Goal: Transaction & Acquisition: Purchase product/service

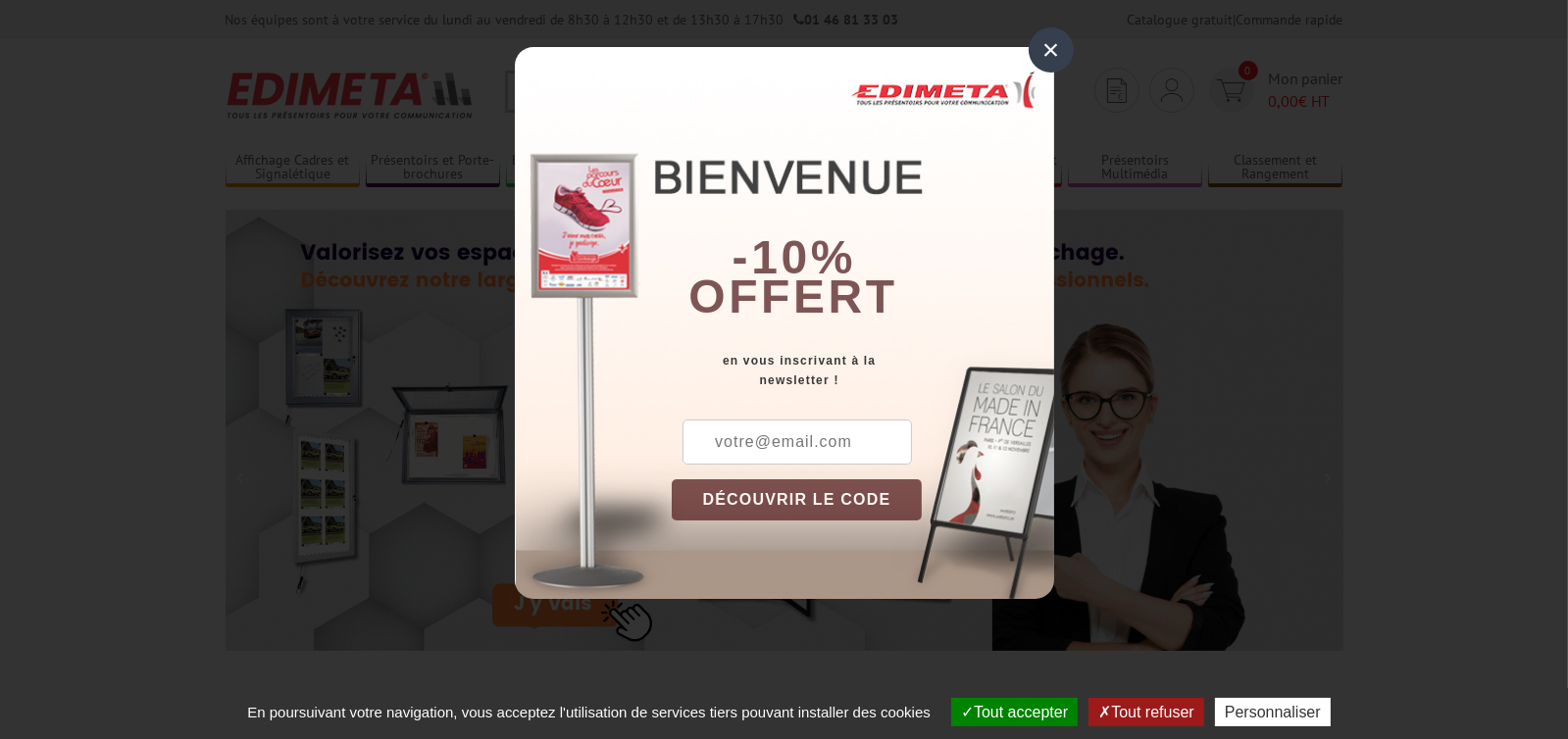
click at [1052, 51] on div "×" at bounding box center [1051, 50] width 45 height 45
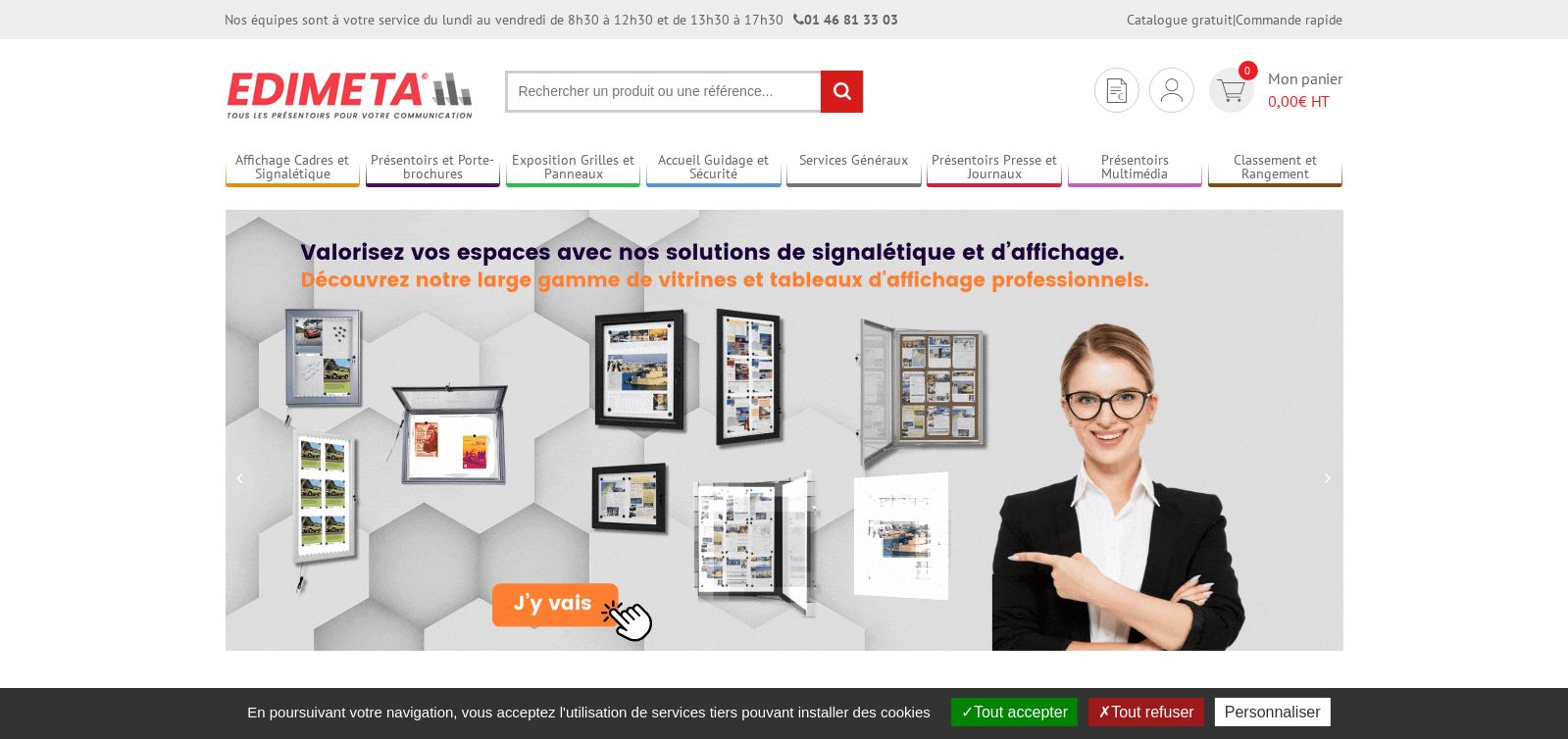
click at [557, 84] on input "text" at bounding box center [685, 91] width 359 height 42
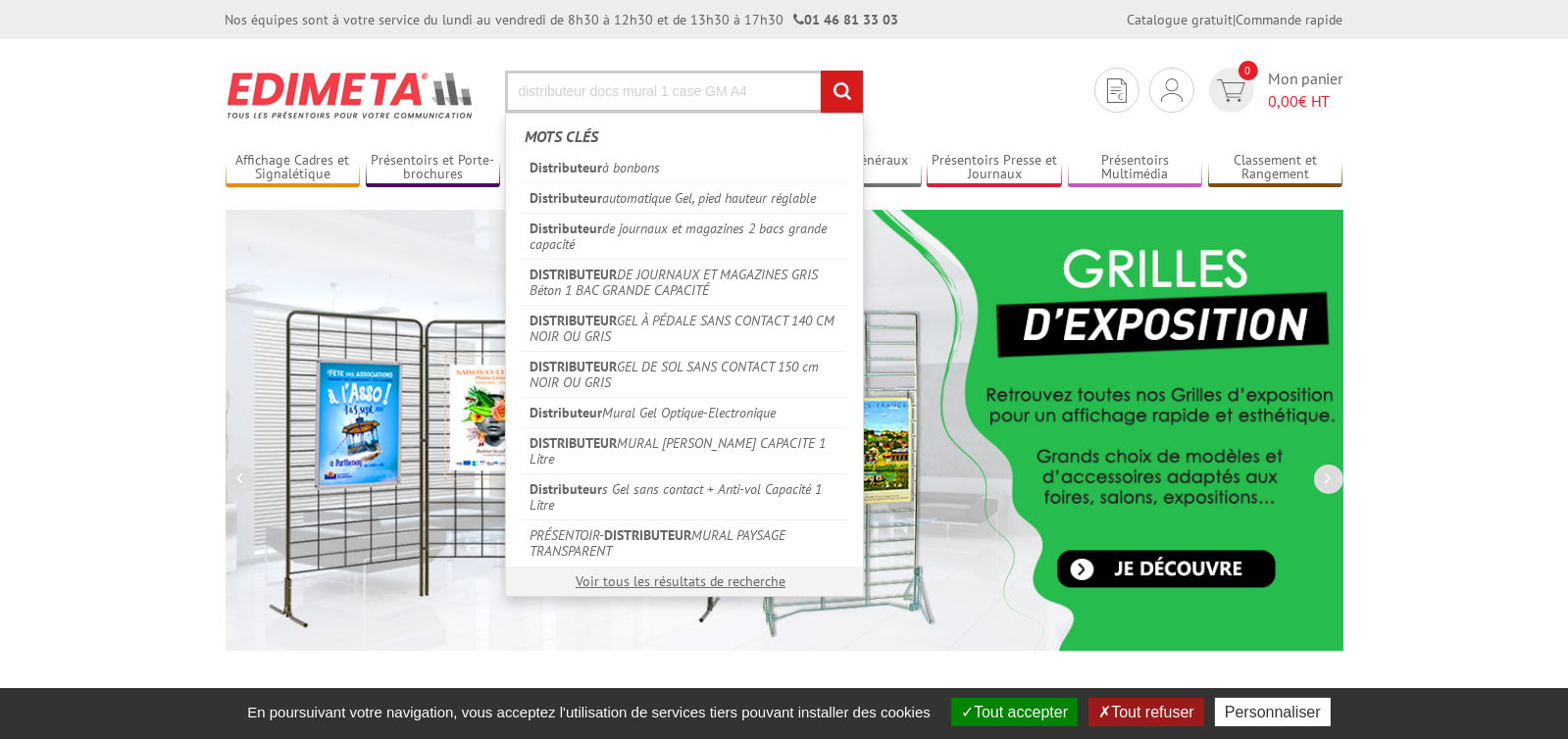
type input "distributeur docs mural 1 case GM A4"
click at [820, 71] on input "rechercher" at bounding box center [841, 91] width 42 height 42
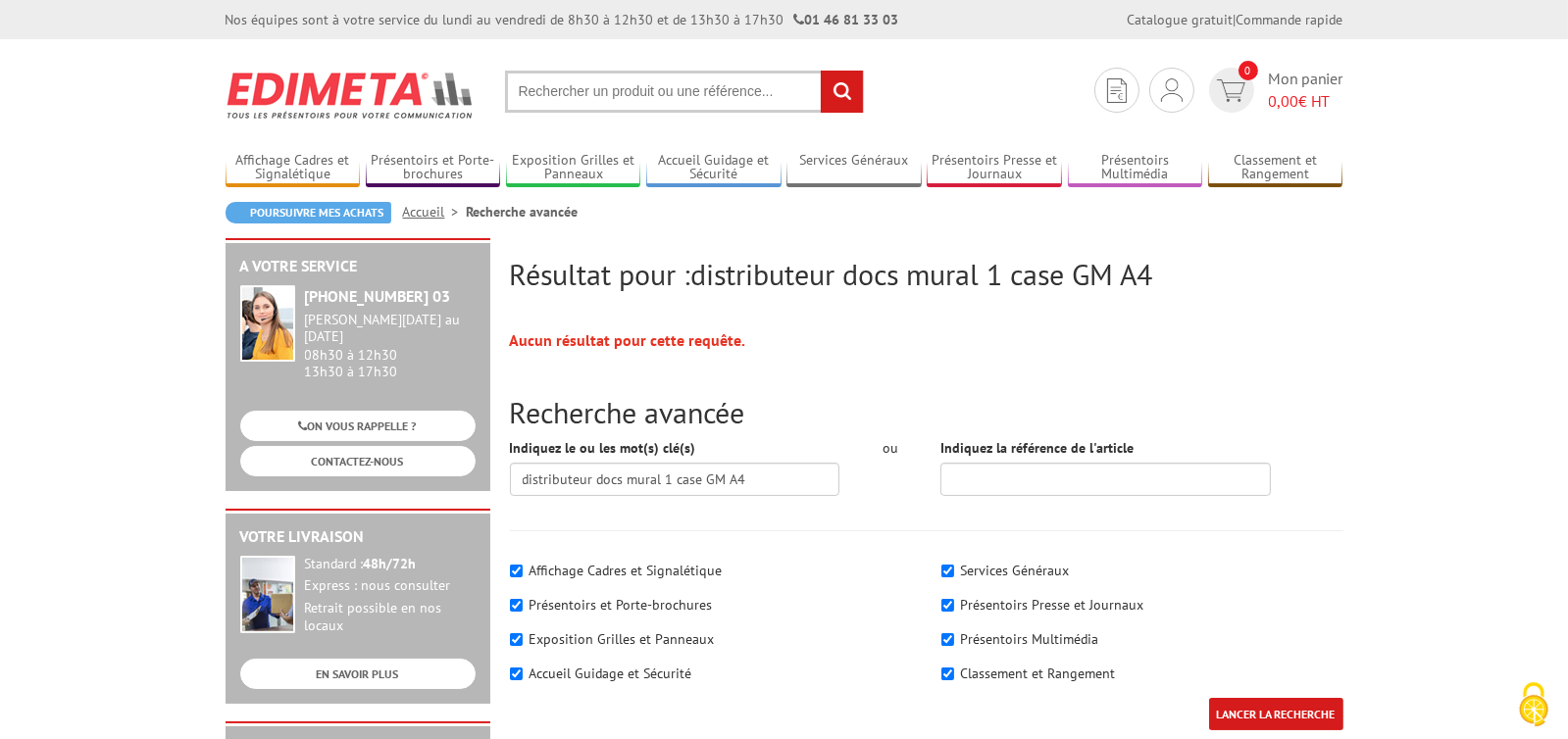
click at [776, 77] on input "text" at bounding box center [685, 91] width 359 height 42
click at [588, 101] on input "text" at bounding box center [685, 91] width 359 height 42
type input "distributeur mural A4"
click at [820, 71] on input "rechercher" at bounding box center [841, 91] width 42 height 42
click at [652, 91] on input "text" at bounding box center [685, 91] width 359 height 42
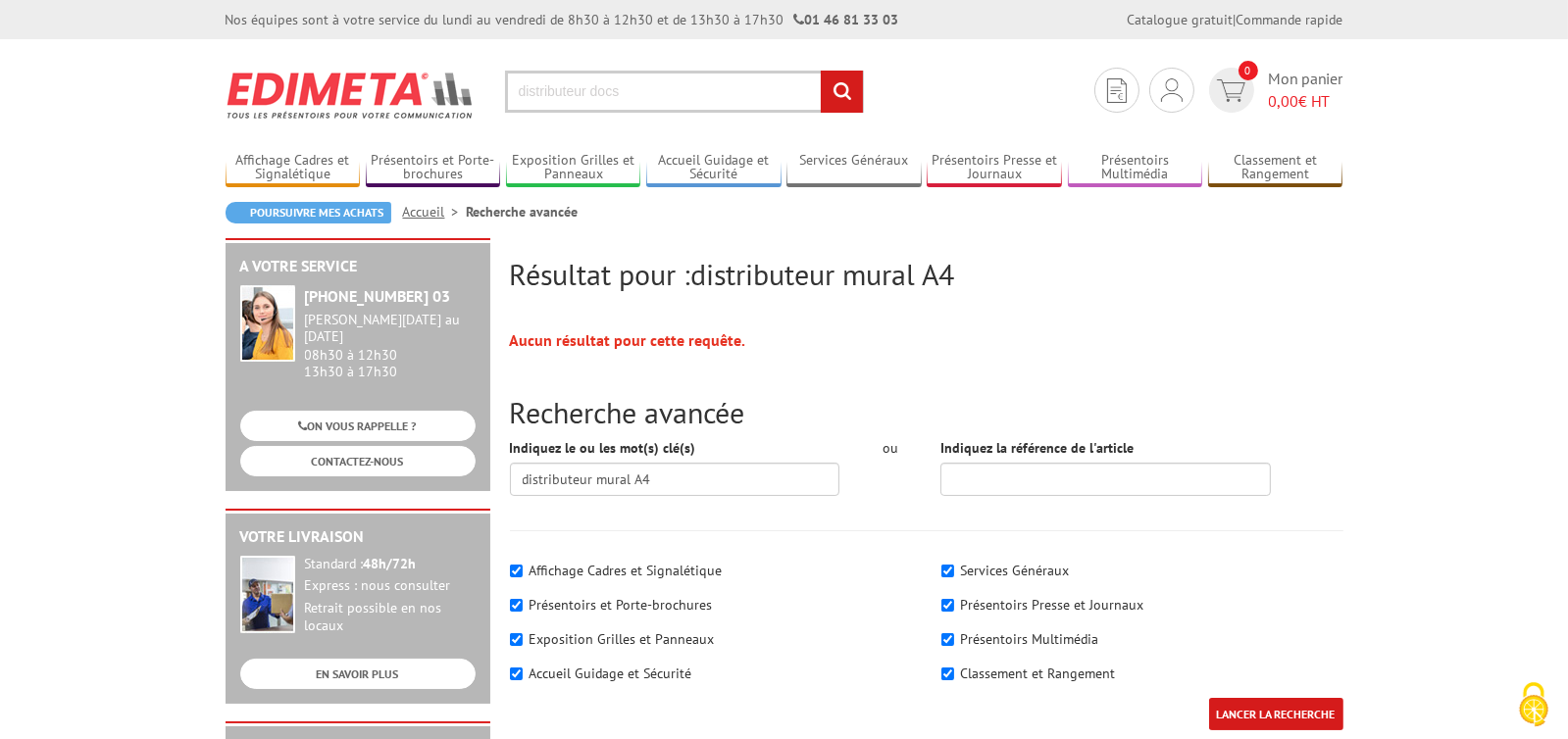
type input "distributeur docs"
click at [820, 71] on input "rechercher" at bounding box center [841, 91] width 42 height 42
click at [715, 100] on input "text" at bounding box center [685, 91] width 359 height 42
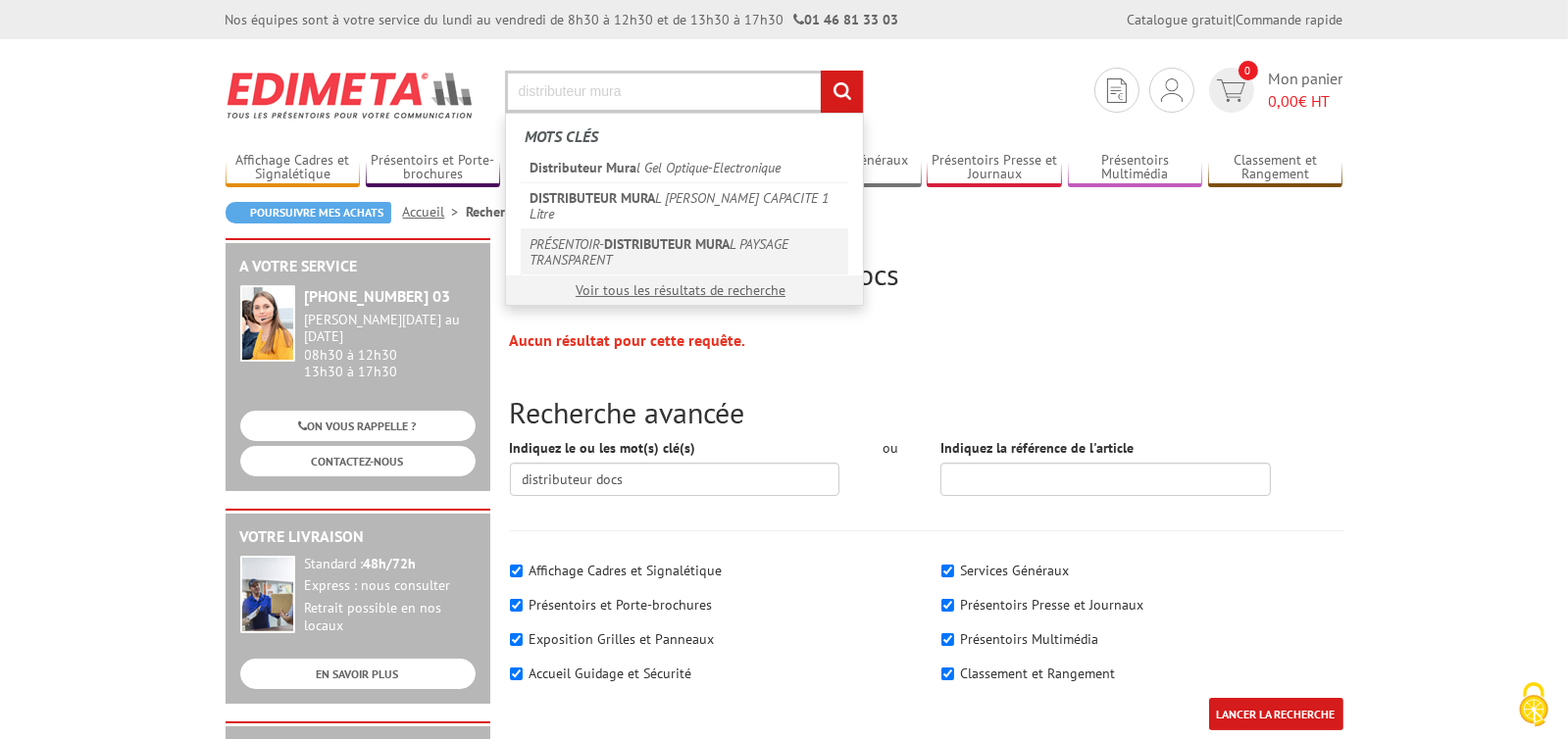
type input "distributeur mura"
click at [656, 236] on em "DISTRIBUTEUR MURA" at bounding box center [667, 244] width 126 height 18
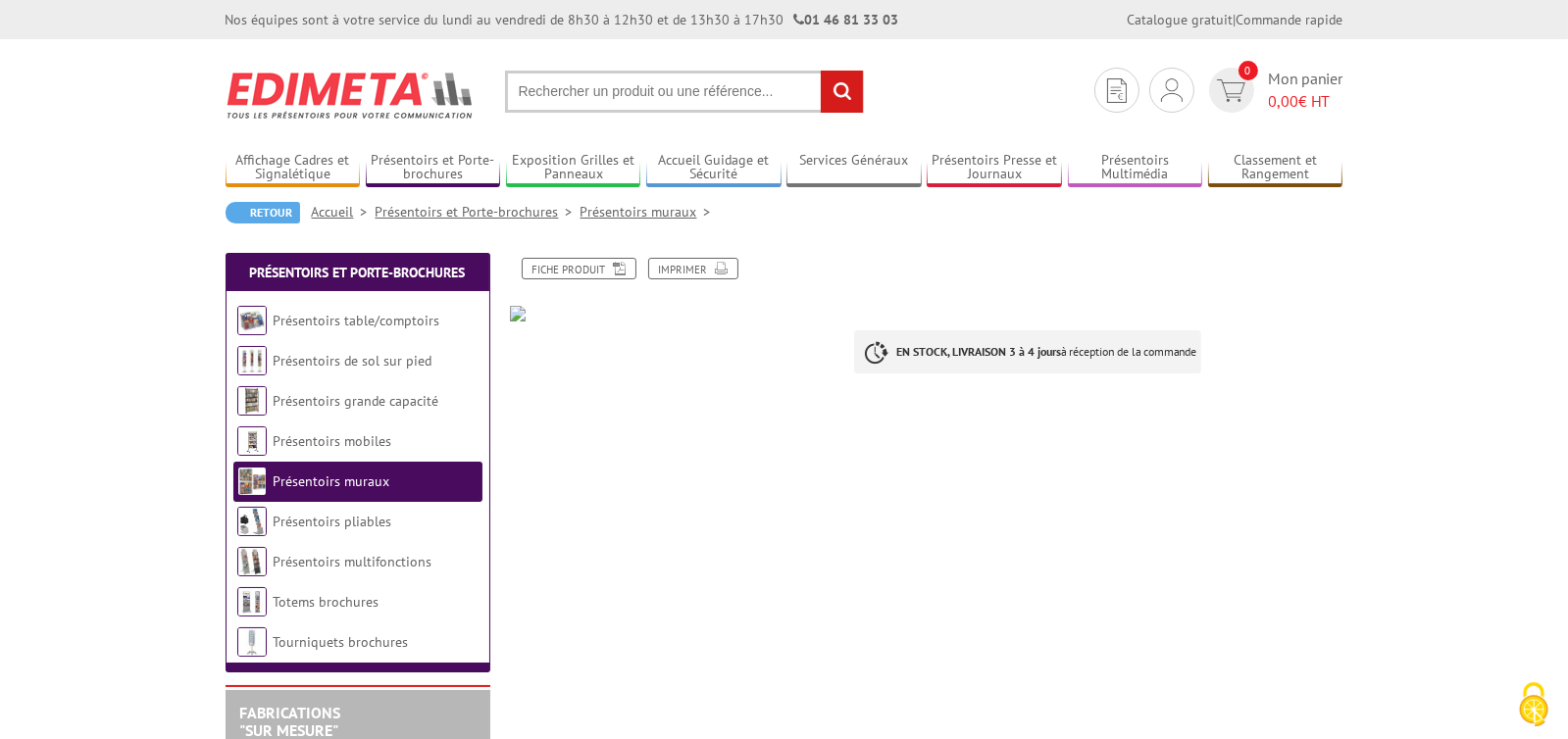
drag, startPoint x: 521, startPoint y: 303, endPoint x: 501, endPoint y: 329, distance: 32.8
click at [501, 329] on div "Fiche produit Imprimer EN STOCK, LIVRAISON 3 à 4 jours à réception de la comman…" at bounding box center [926, 356] width 862 height 197
drag, startPoint x: 500, startPoint y: 321, endPoint x: 1196, endPoint y: 345, distance: 696.4
click at [1197, 346] on p "EN STOCK, LIVRAISON 3 à 4 jours à réception de la commande" at bounding box center [1027, 352] width 347 height 43
click at [576, 91] on input "text" at bounding box center [685, 91] width 359 height 42
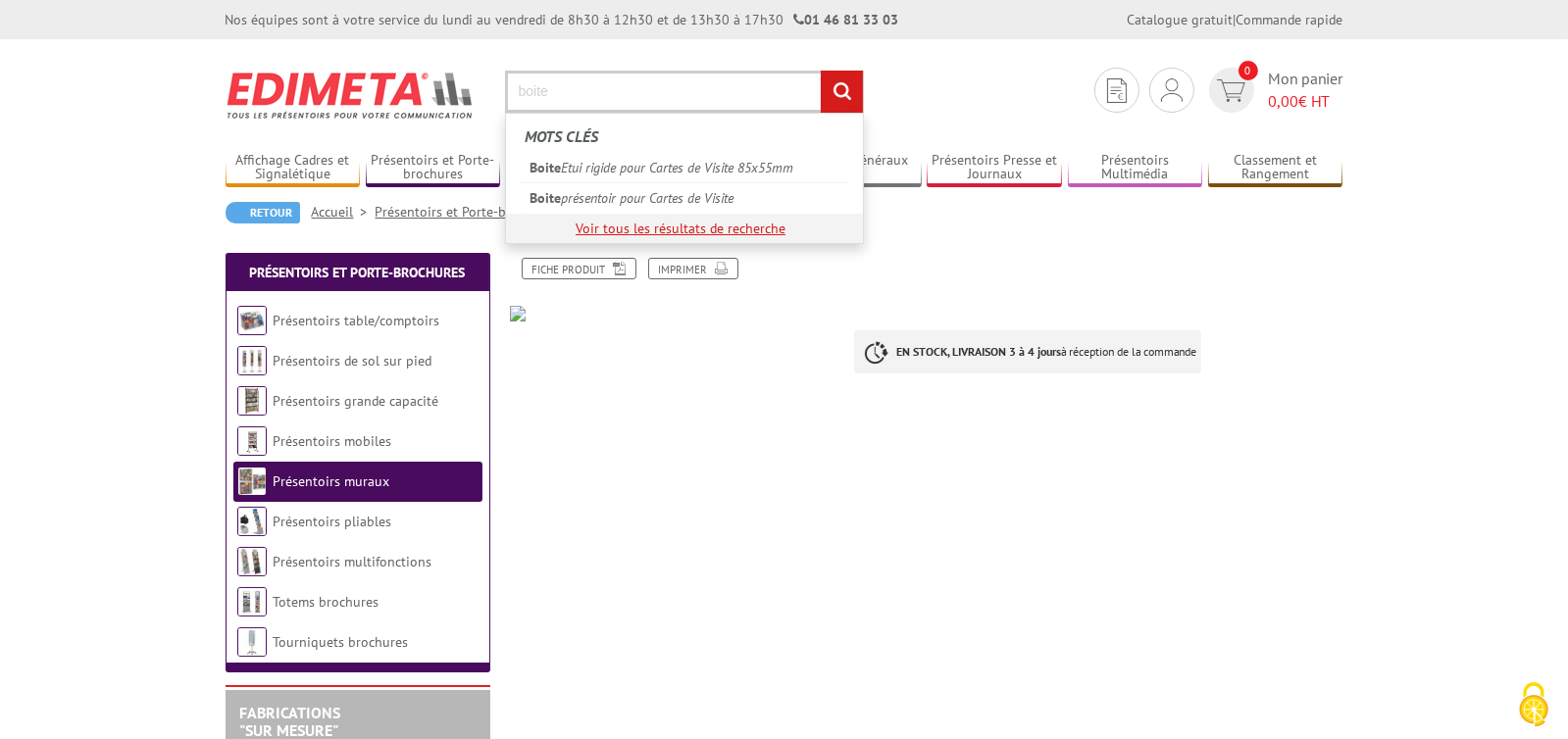
type input "boite"
click at [657, 227] on link "Voir tous les résultats de recherche" at bounding box center [681, 229] width 210 height 18
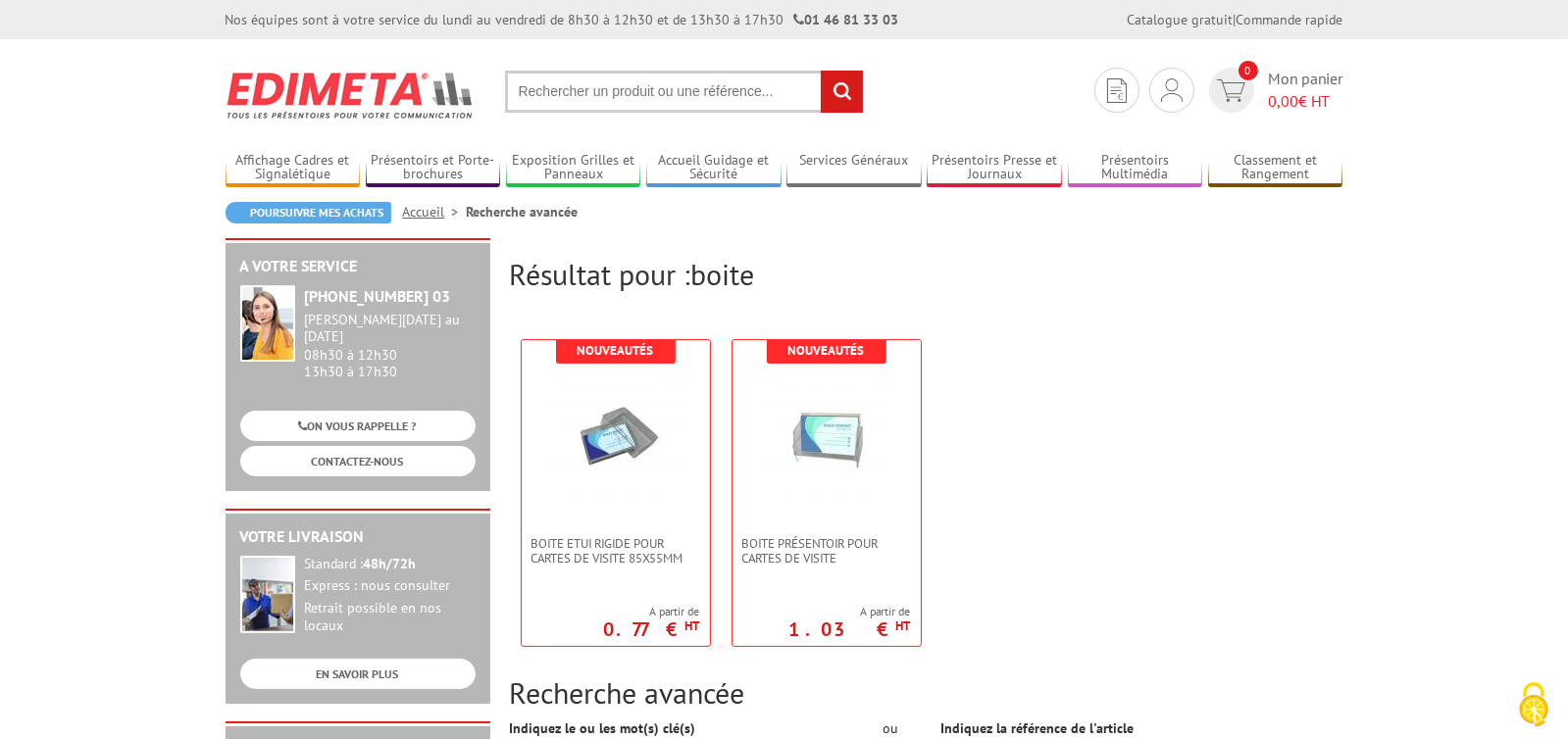
click at [578, 86] on input "text" at bounding box center [685, 91] width 359 height 42
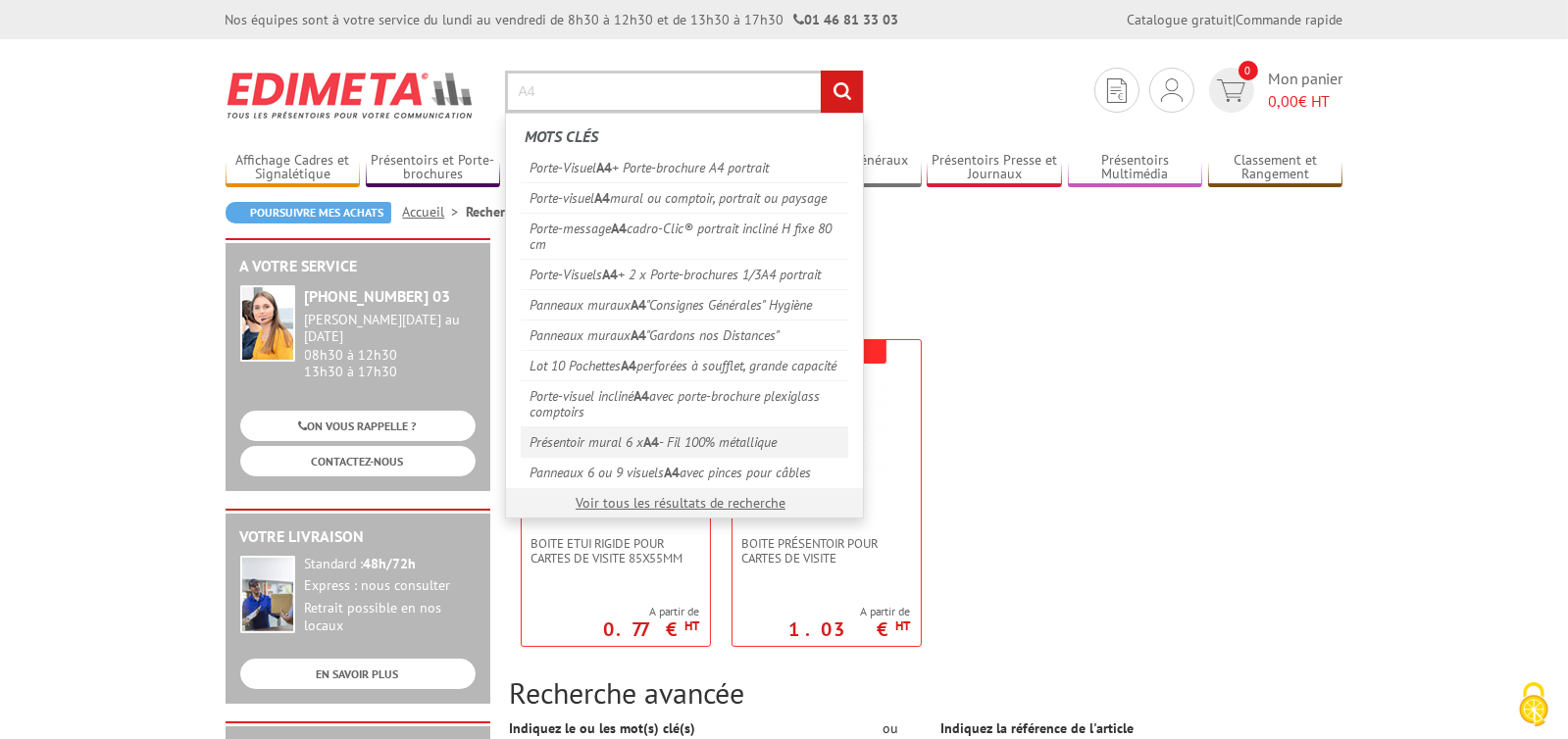
type input "A4"
click at [613, 457] on link "Présentoir mural 6 x A4 - Fil 100% métallique" at bounding box center [685, 442] width 328 height 30
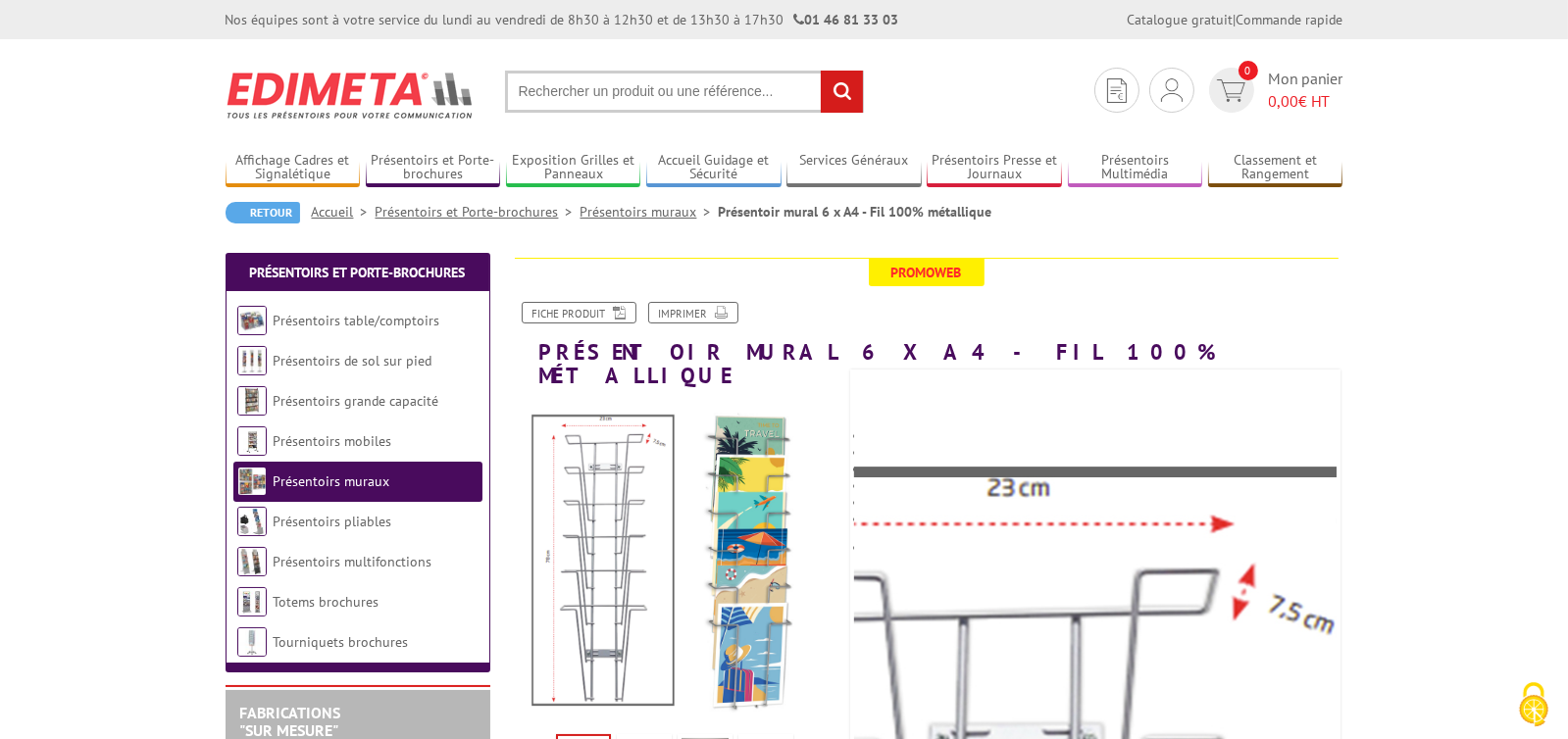
click at [599, 88] on input "text" at bounding box center [685, 91] width 359 height 42
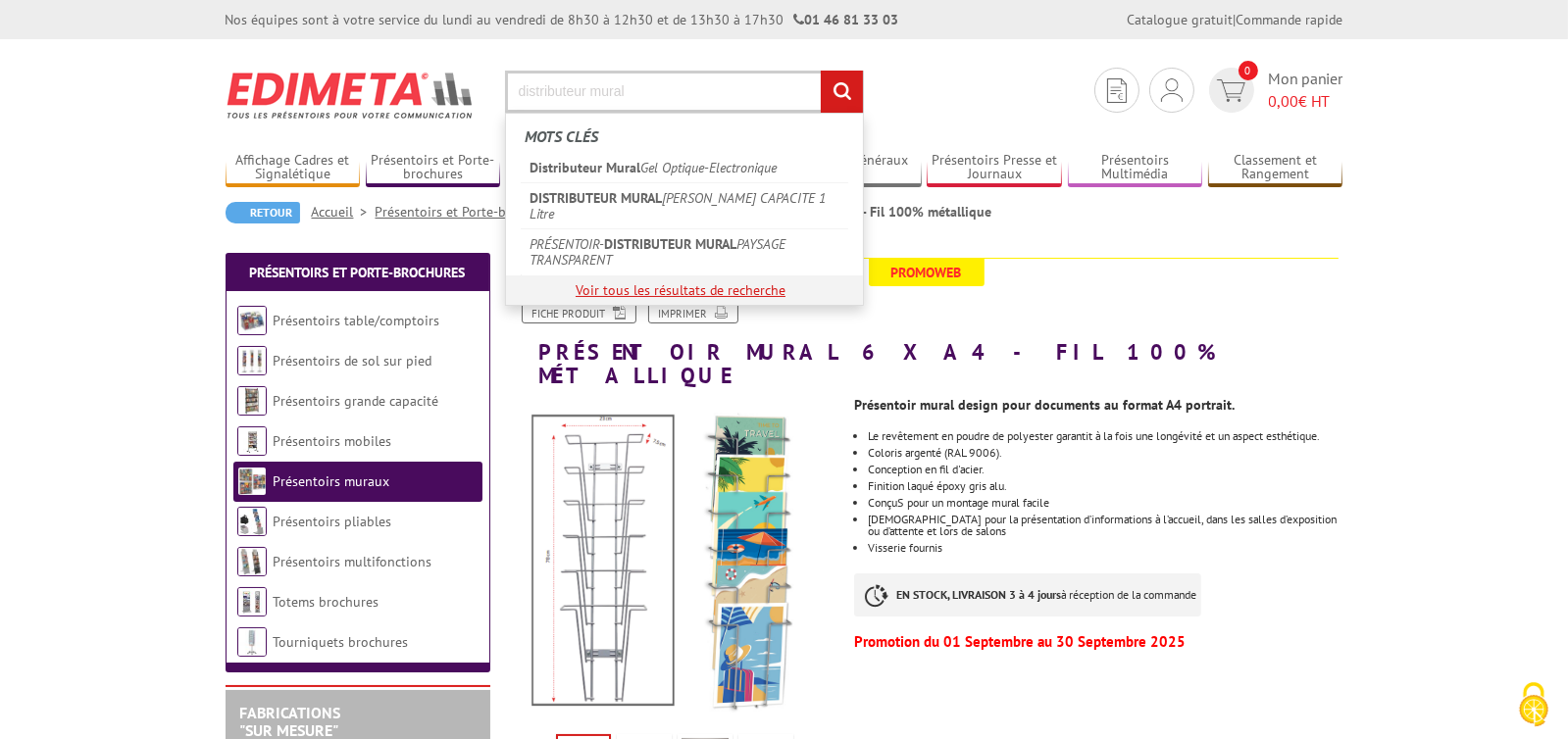
type input "distributeur mural"
click at [661, 276] on div "Voir tous les résultats de recherche" at bounding box center [685, 290] width 357 height 29
click at [659, 243] on link "PRÉSENTOIR- DISTRIBUTEUR MURAL PAYSAGE TRANSPARENT" at bounding box center [685, 251] width 328 height 46
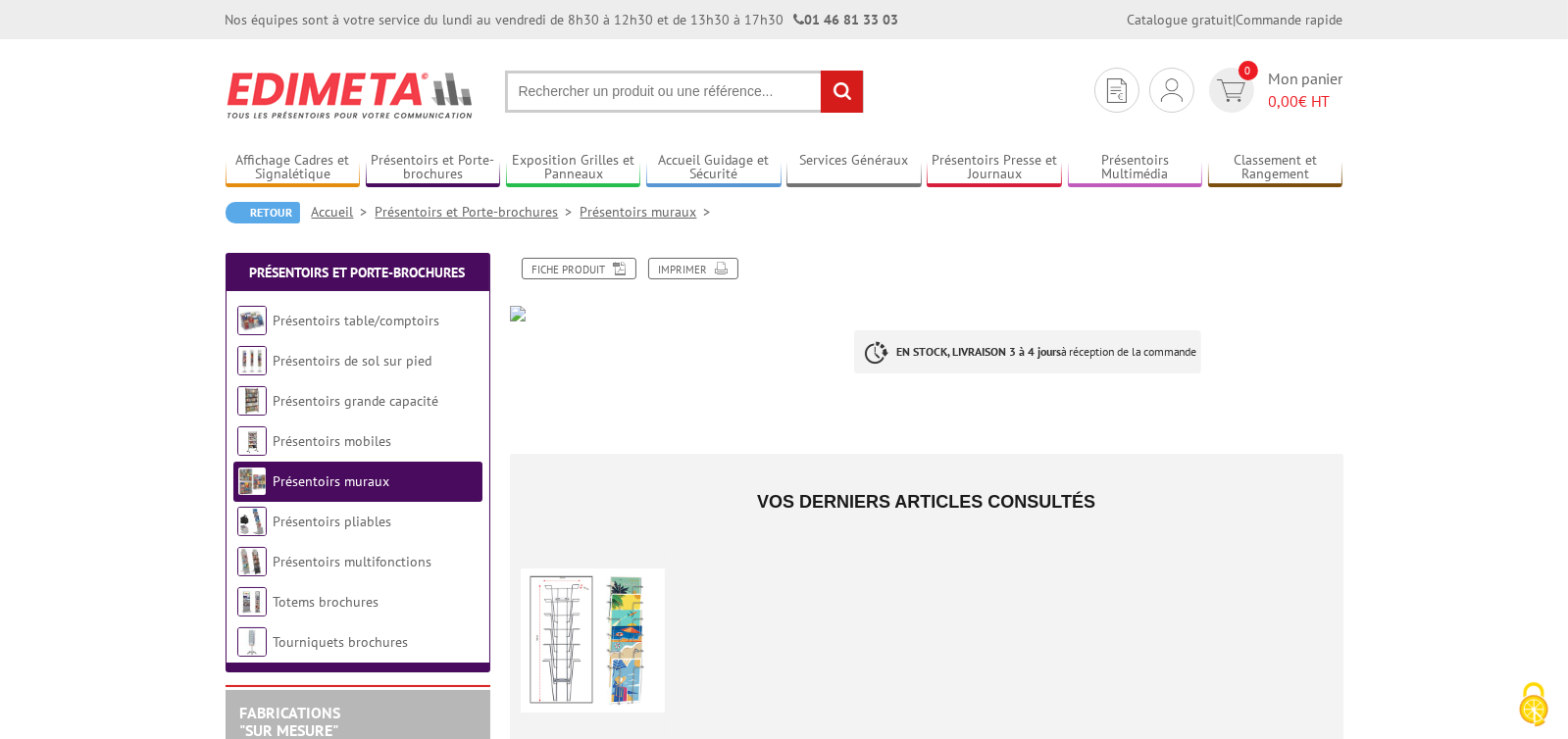
click at [598, 103] on input "text" at bounding box center [685, 91] width 359 height 42
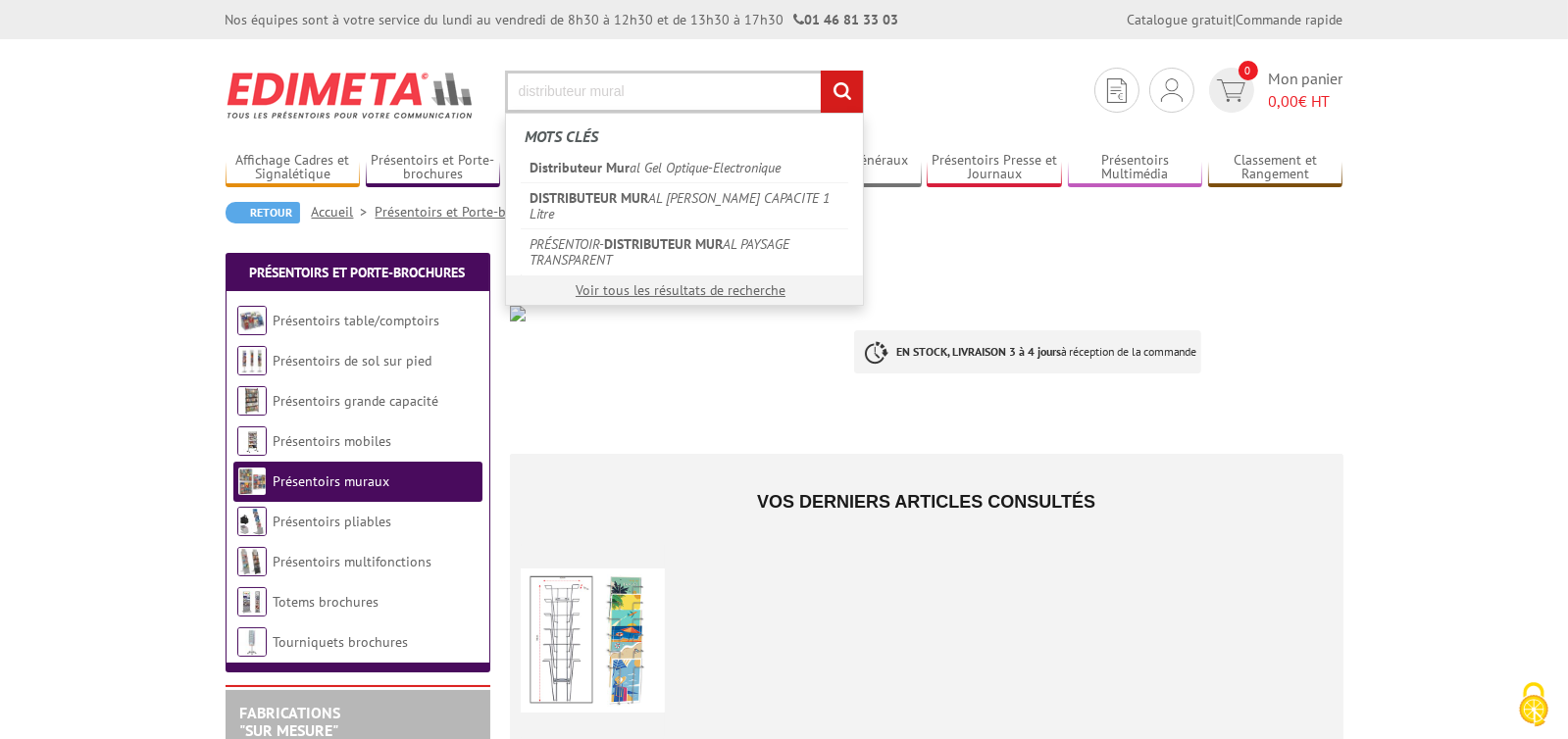
type input "distributeur mural"
click at [820, 71] on input "rechercher" at bounding box center [841, 91] width 42 height 42
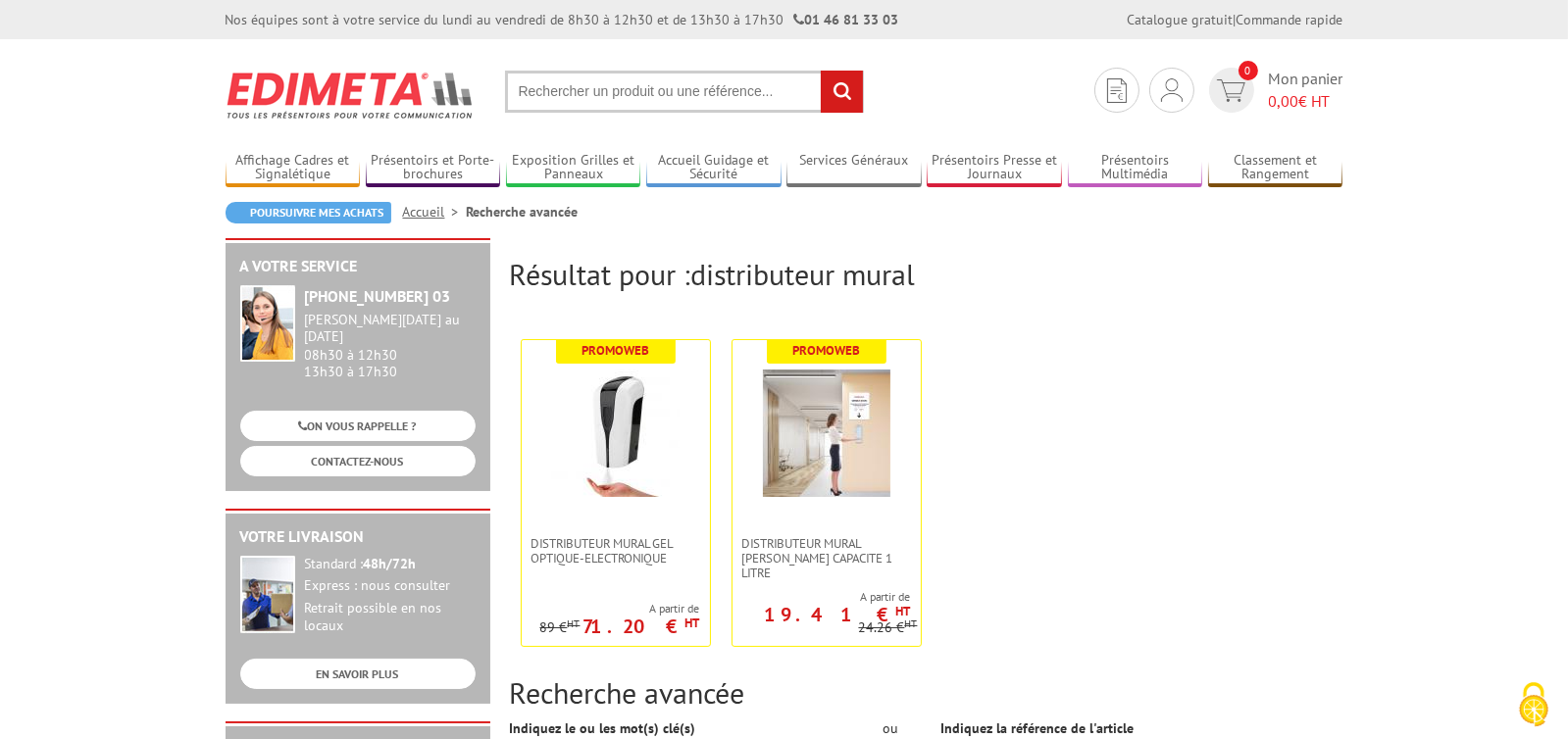
click at [716, 95] on input "text" at bounding box center [685, 91] width 359 height 42
click at [1154, 84] on div "Je me connecte Nouveau client ? Inscrivez-vous" at bounding box center [1172, 90] width 45 height 45
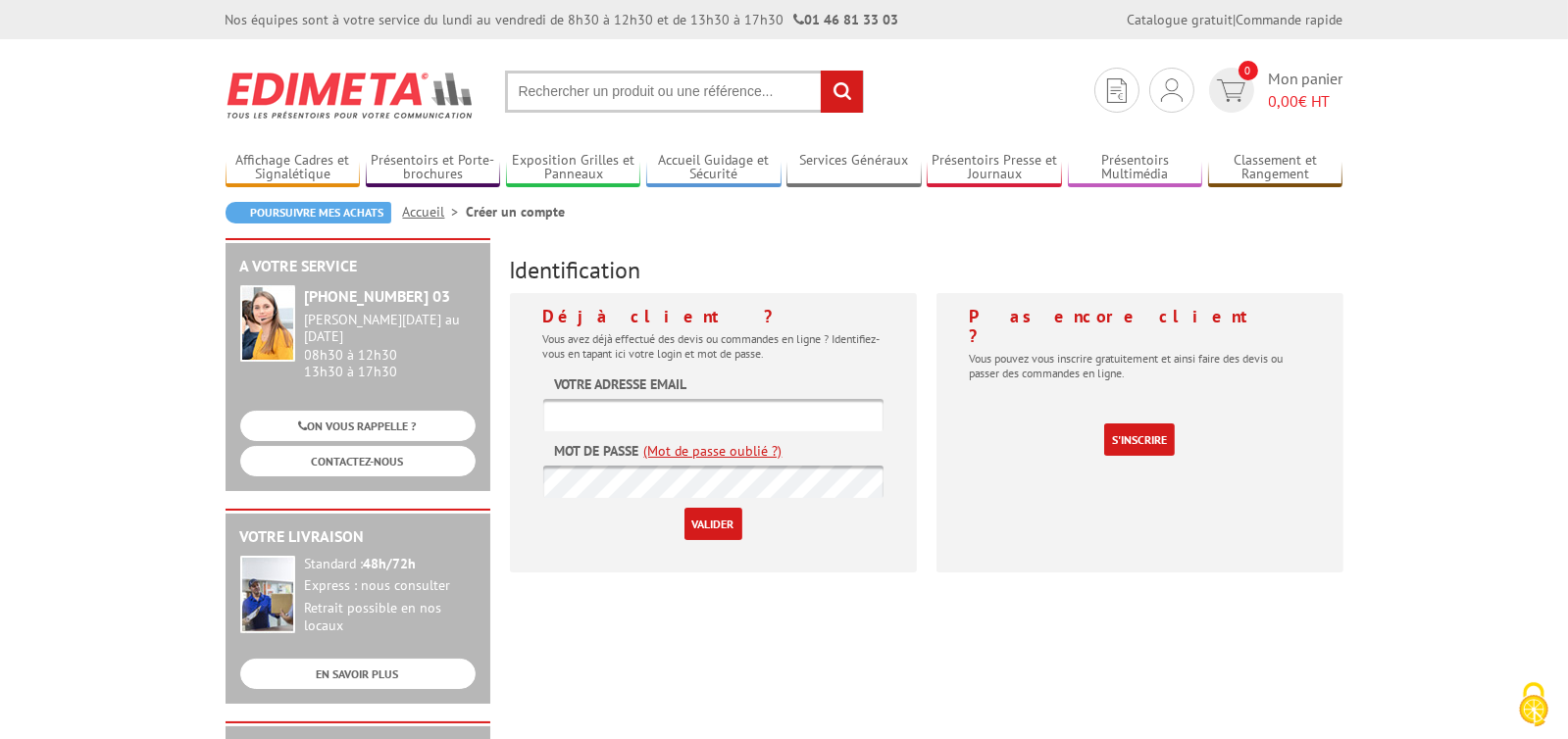
click at [702, 418] on input "text" at bounding box center [713, 415] width 340 height 32
type input "[PERSON_NAME][EMAIL_ADDRESS][DOMAIN_NAME]"
click at [779, 92] on input "text" at bounding box center [685, 91] width 359 height 42
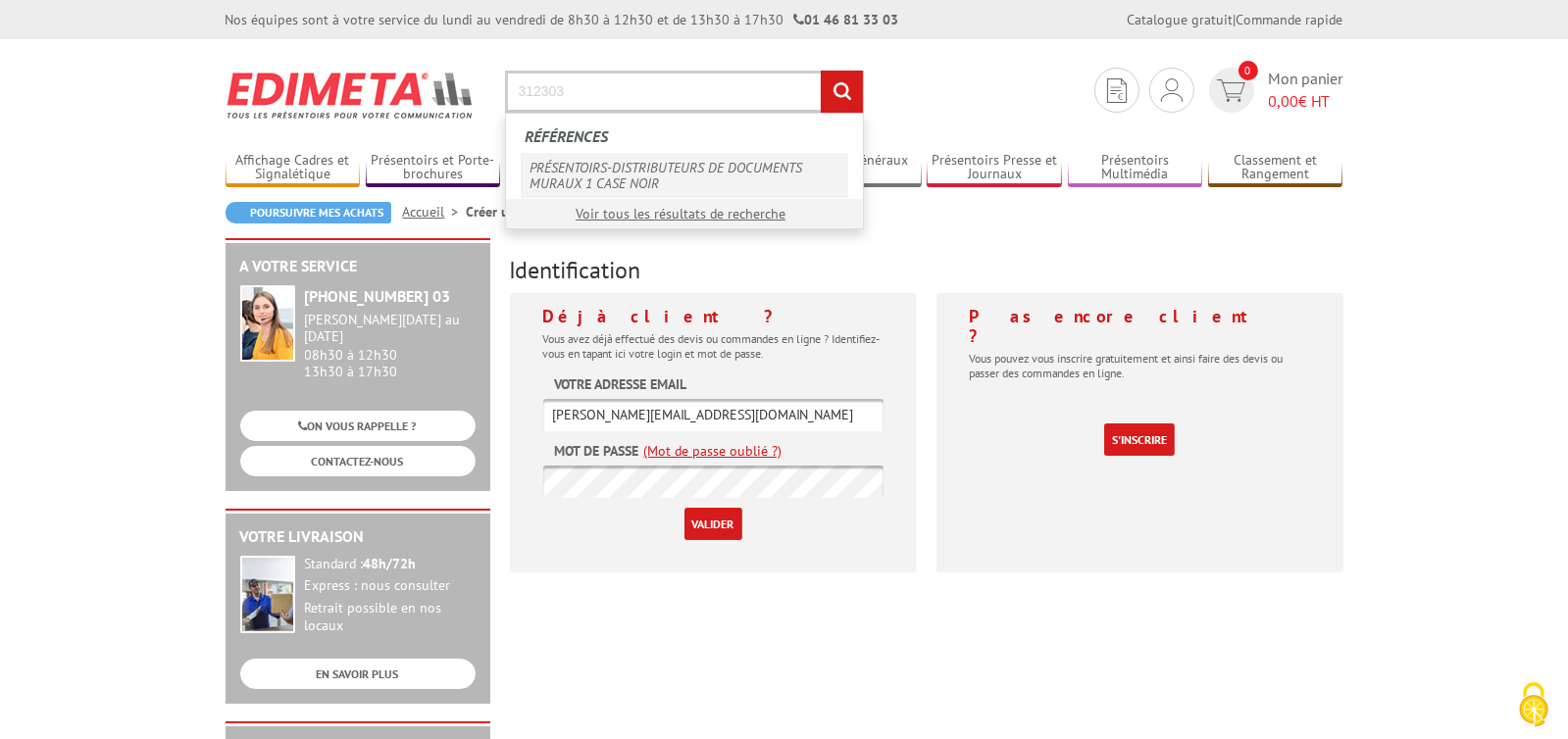
type input "312303"
click at [699, 168] on link "PRÉSENTOIRS-DISTRIBUTEURS DE DOCUMENTS MURAUX 1 CASE NOIR" at bounding box center [685, 176] width 328 height 45
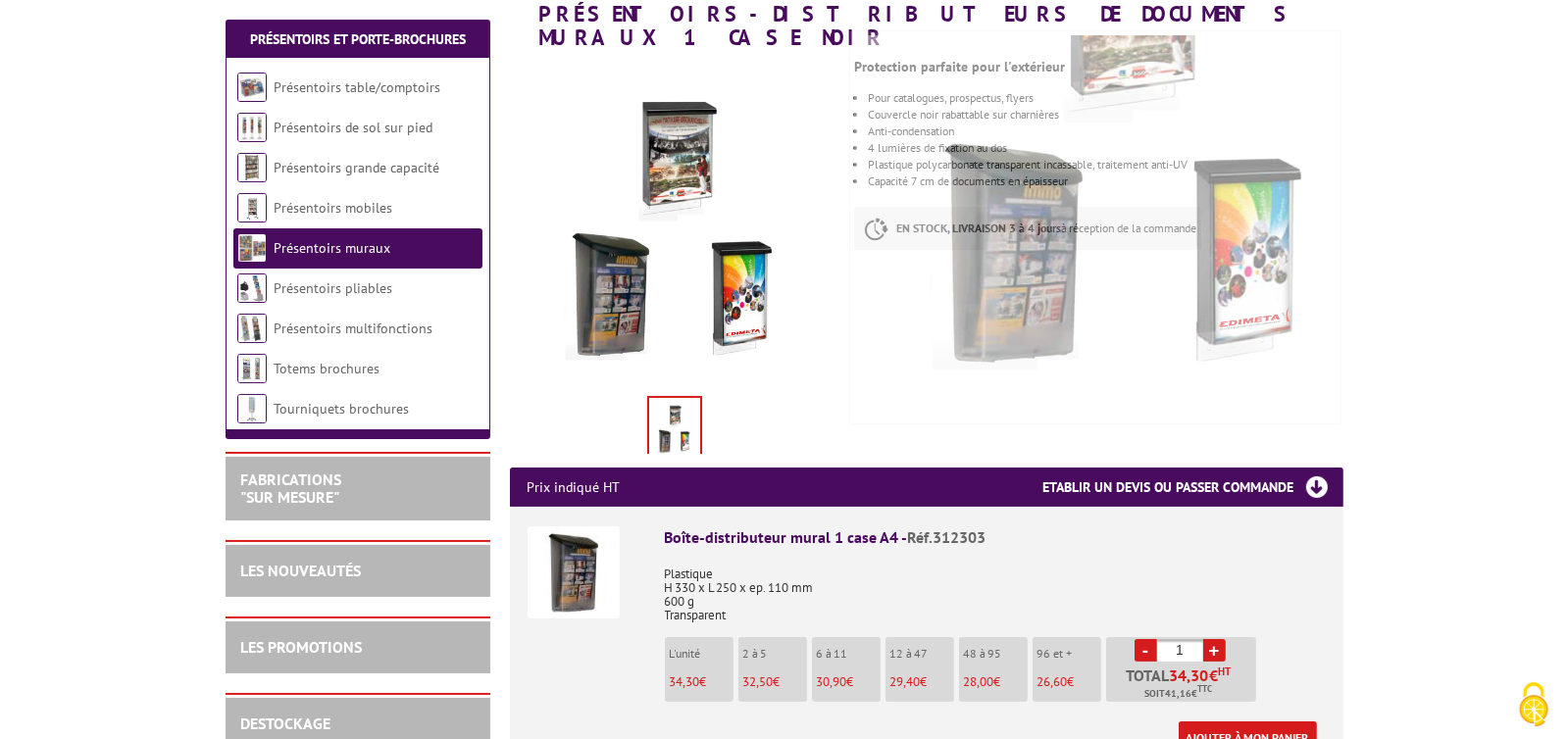
scroll to position [195, 0]
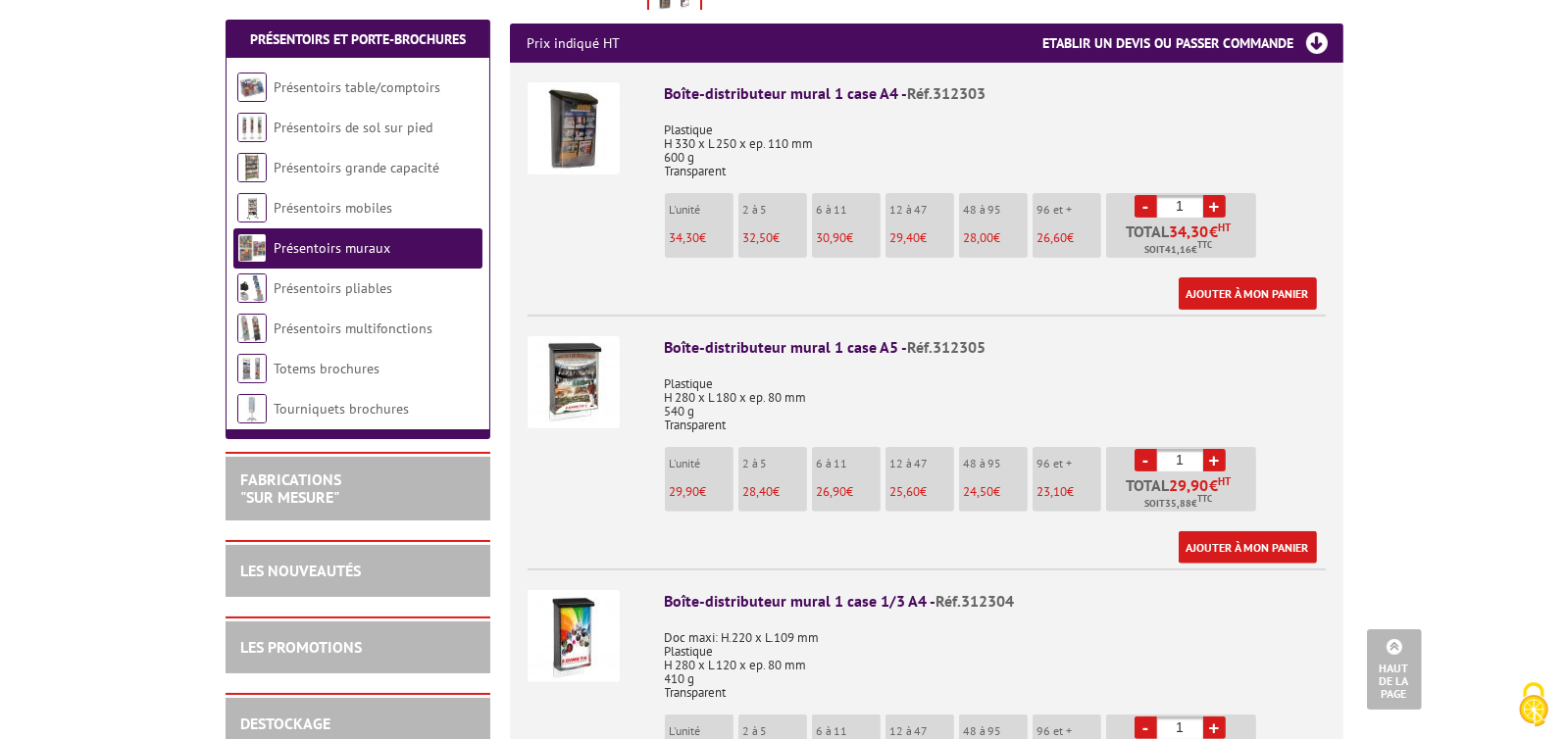
scroll to position [783, 0]
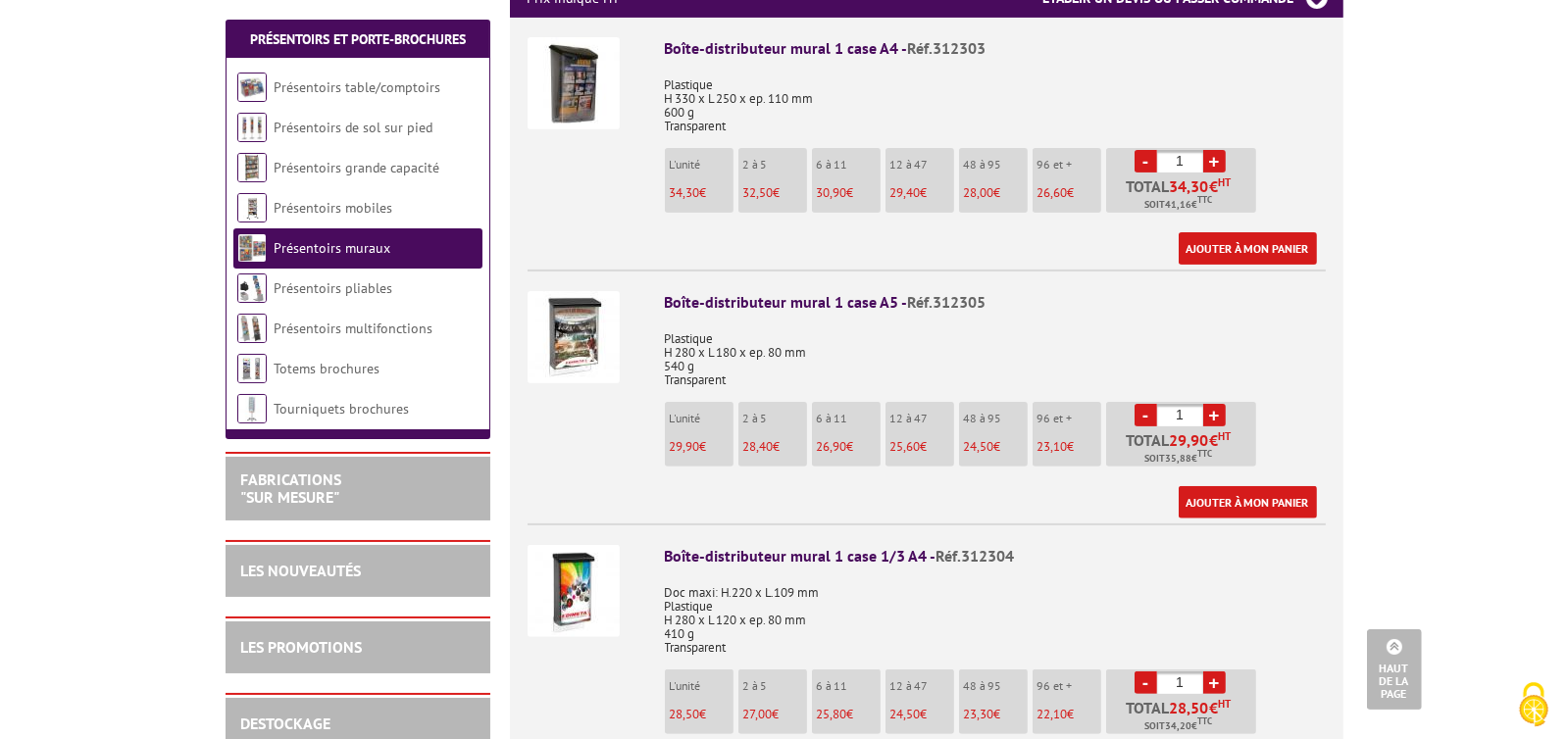
click at [866, 435] on li "6 à 11 26,90 €" at bounding box center [846, 435] width 69 height 65
click at [843, 439] on span "26,90" at bounding box center [831, 447] width 30 height 17
click at [1213, 404] on link "+" at bounding box center [1214, 415] width 23 height 23
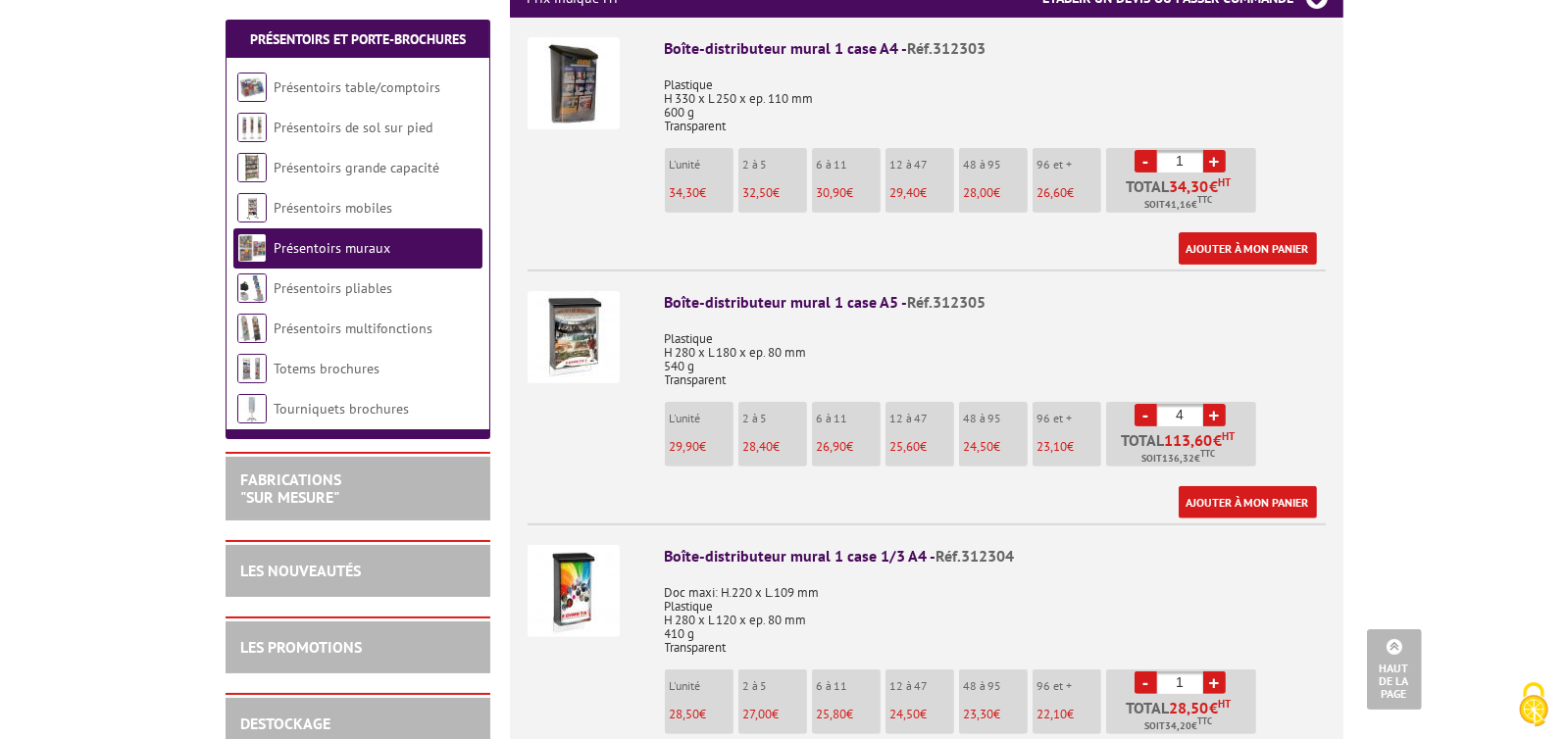
click at [1213, 404] on link "+" at bounding box center [1214, 415] width 23 height 23
click at [1216, 404] on link "+" at bounding box center [1214, 415] width 23 height 23
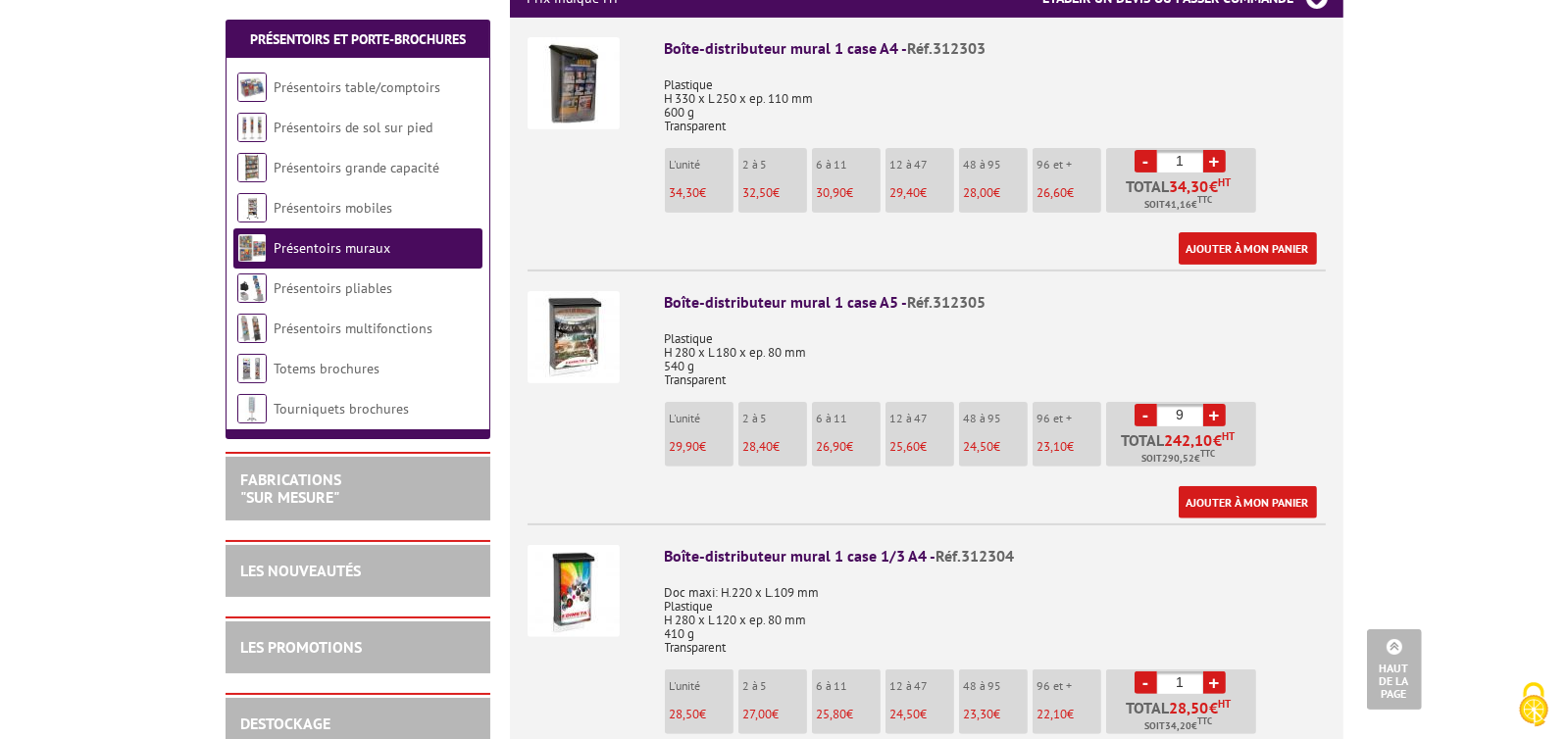
click at [1216, 404] on link "+" at bounding box center [1214, 415] width 23 height 23
type input "10"
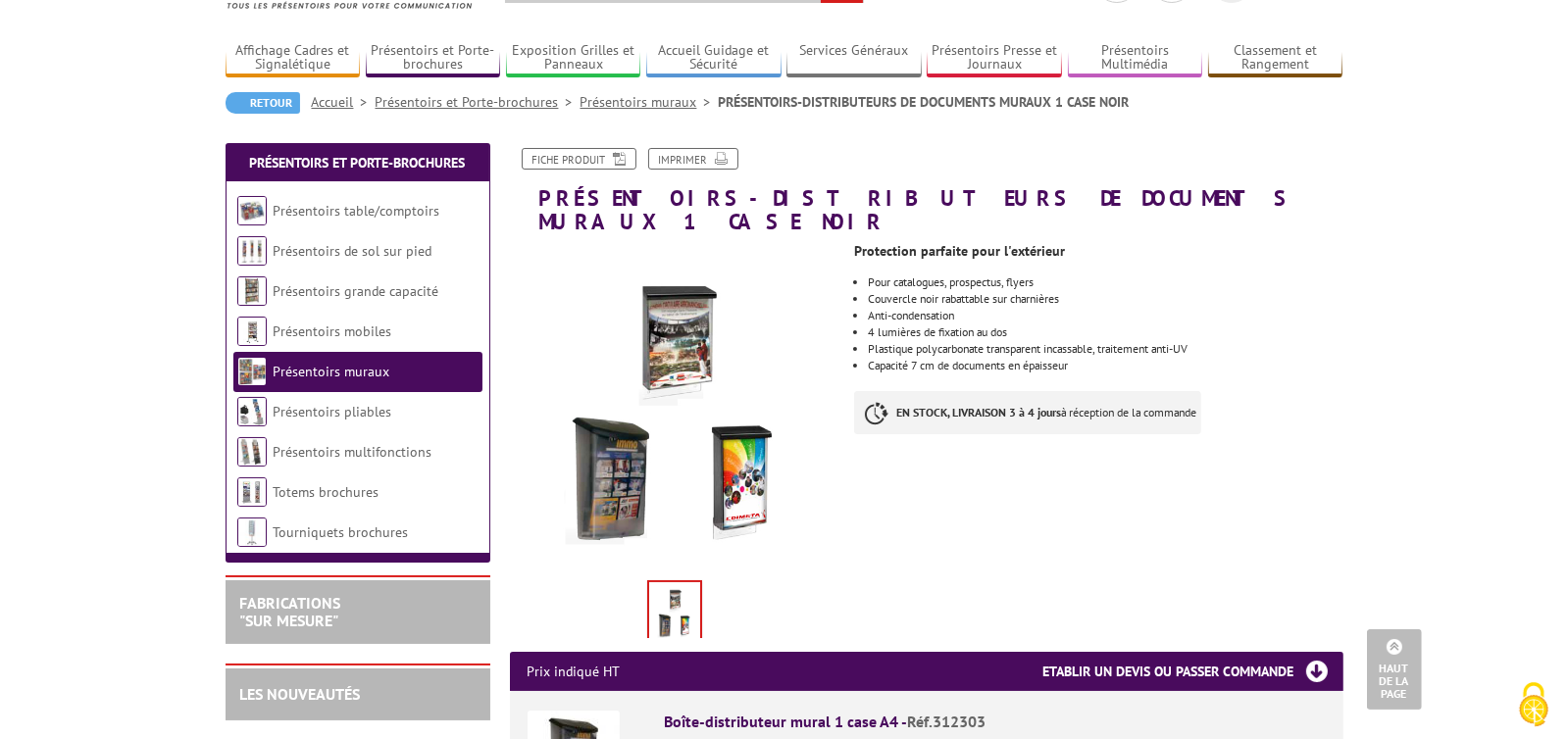
scroll to position [0, 0]
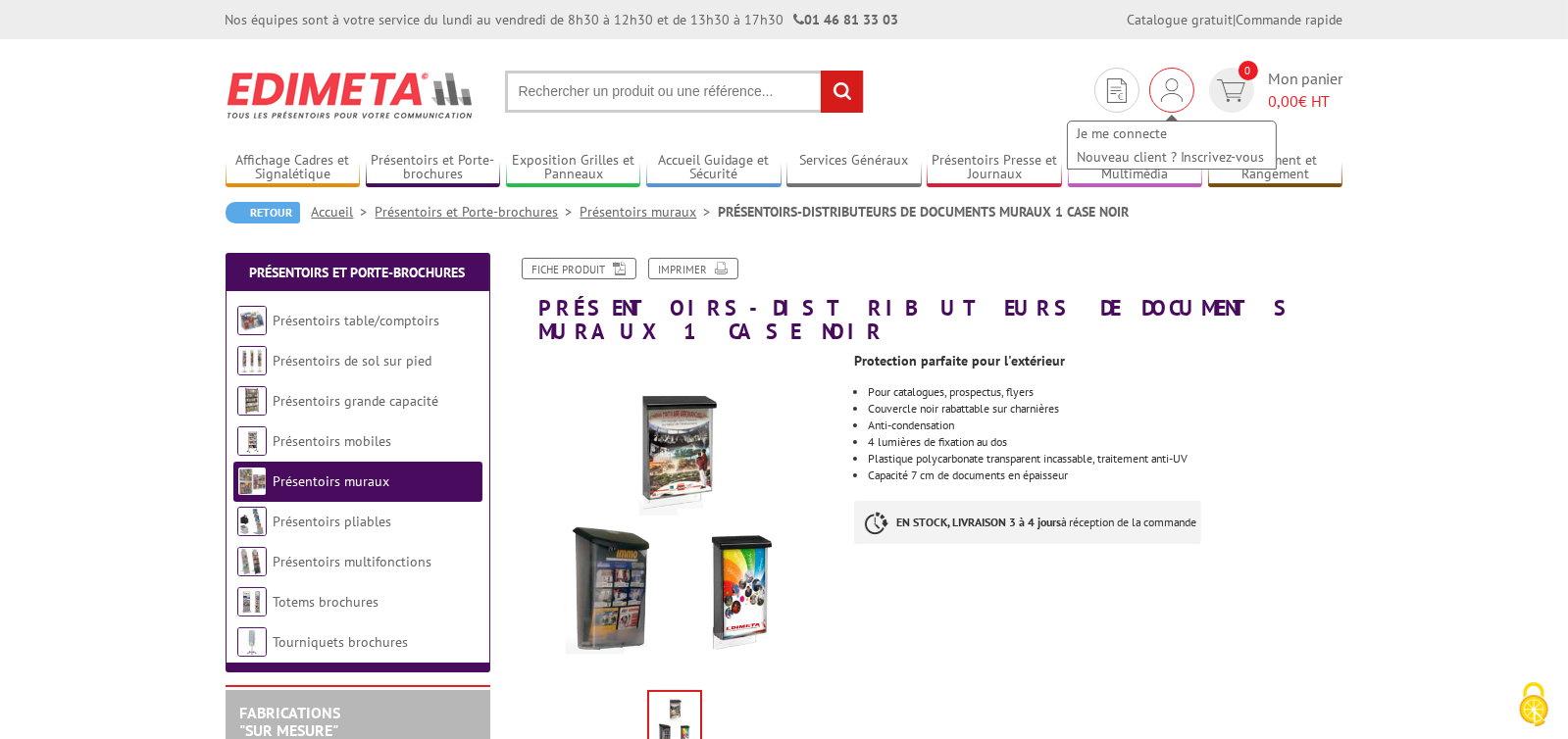
click at [1171, 108] on div "Je me connecte Nouveau client ? Inscrivez-vous" at bounding box center [1172, 135] width 212 height 70
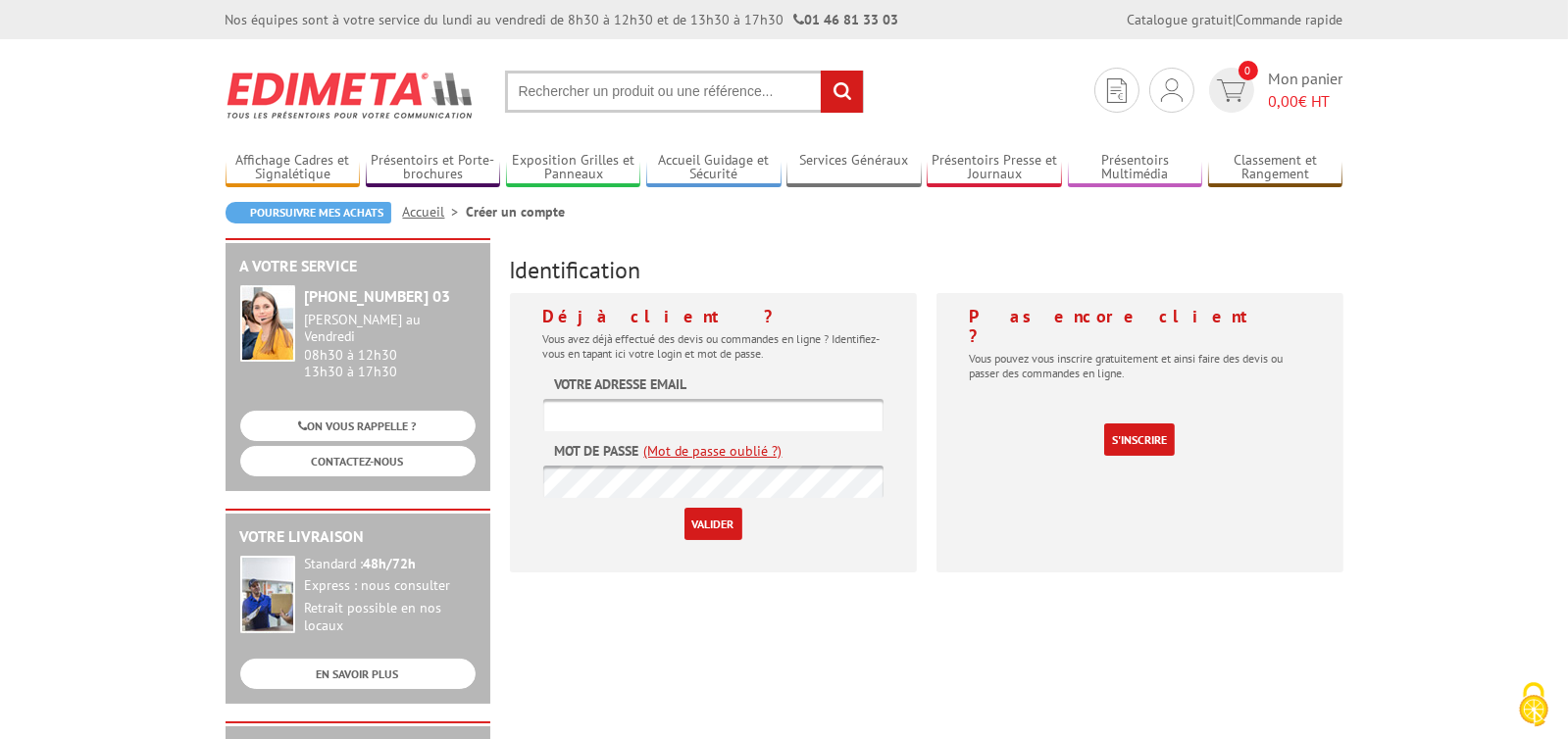
click at [624, 411] on input "text" at bounding box center [713, 415] width 340 height 32
type input "[PERSON_NAME][EMAIL_ADDRESS][DOMAIN_NAME]"
click at [713, 514] on input "Valider" at bounding box center [712, 524] width 58 height 32
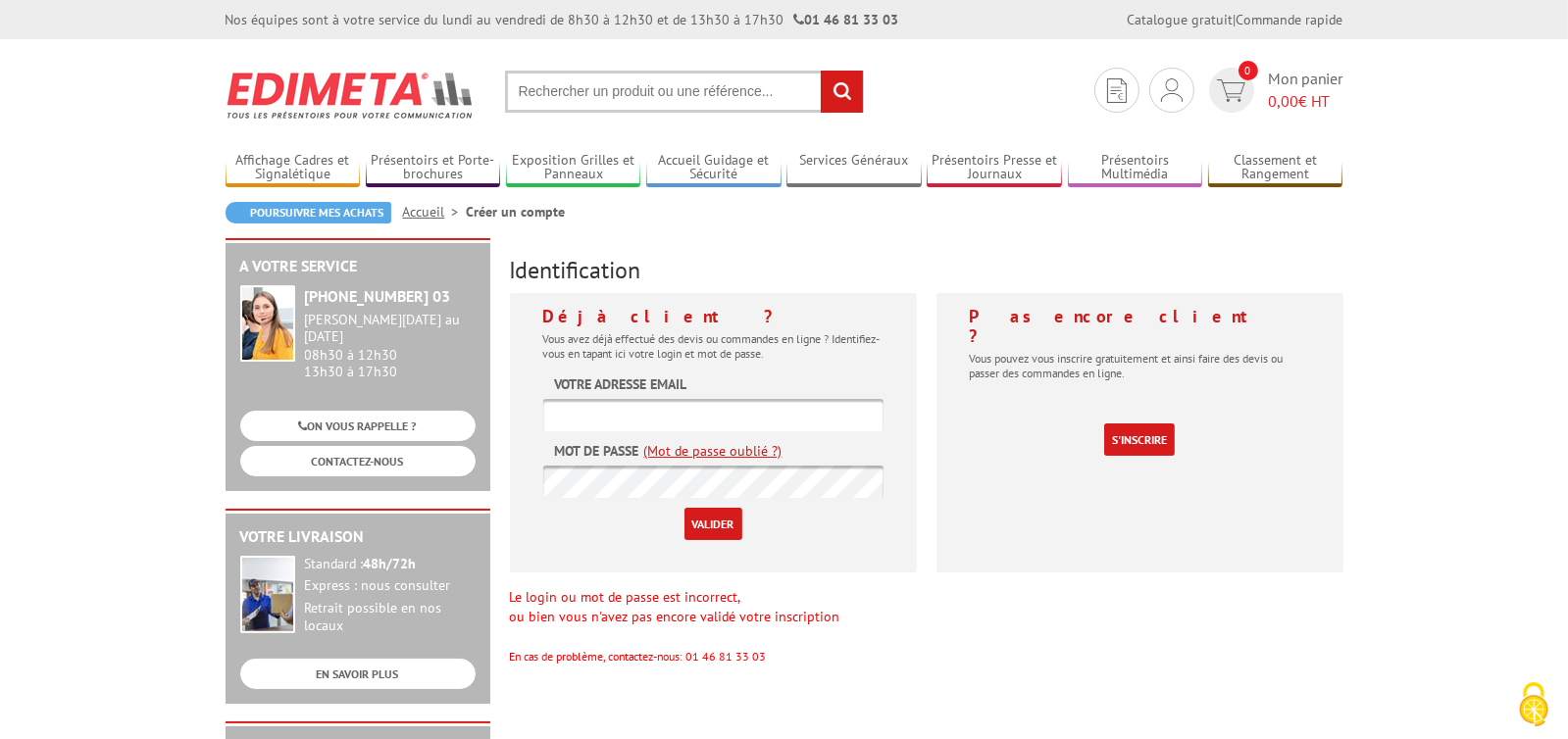
click at [746, 405] on input "text" at bounding box center [713, 415] width 340 height 32
type input "[PERSON_NAME][EMAIL_ADDRESS][DOMAIN_NAME]"
click at [642, 419] on input "alexis@habitatettraditions.fr" at bounding box center [713, 415] width 340 height 32
click at [701, 538] on input "Valider" at bounding box center [712, 524] width 58 height 32
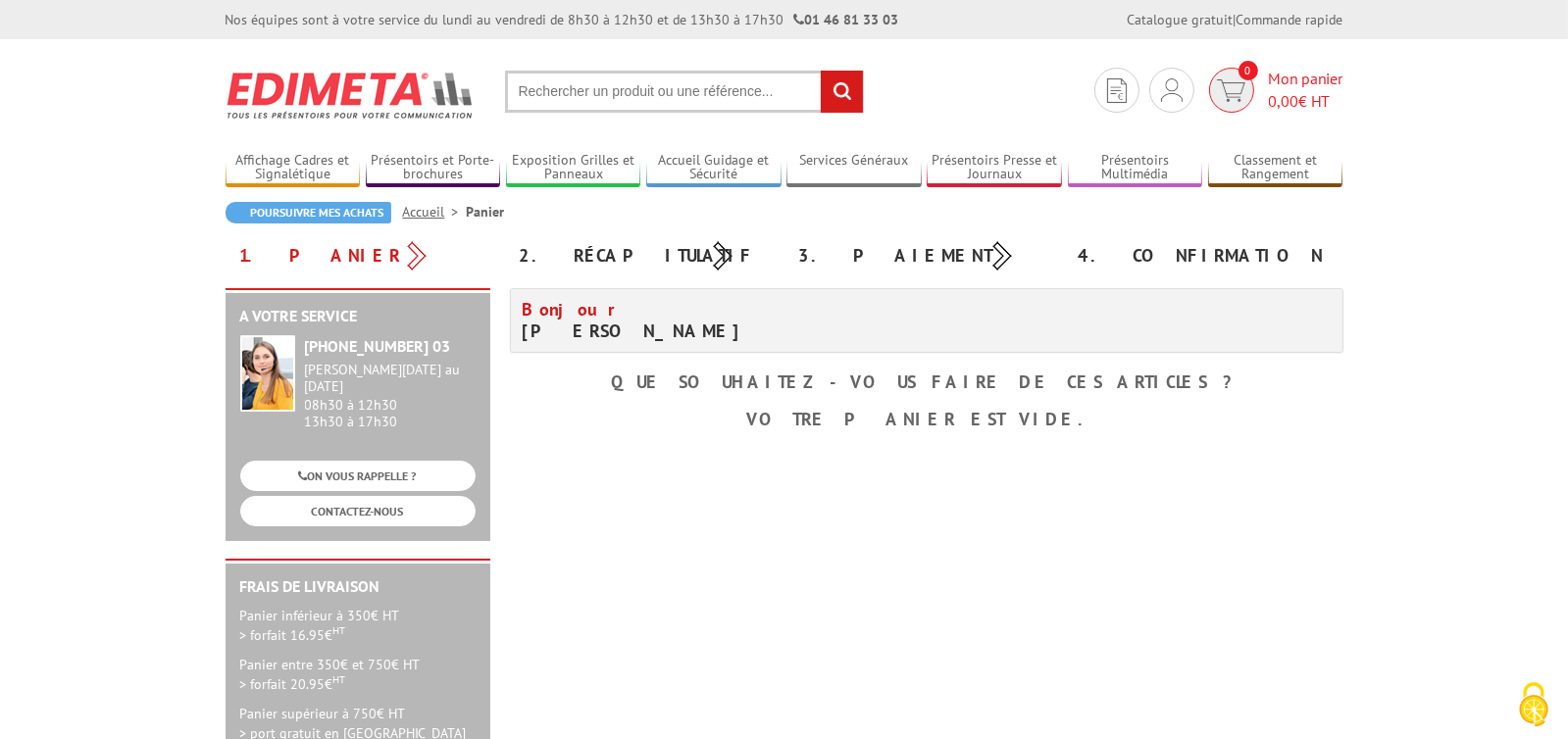
click at [1253, 96] on span "0" at bounding box center [1231, 90] width 55 height 45
click at [1171, 80] on img at bounding box center [1172, 90] width 22 height 24
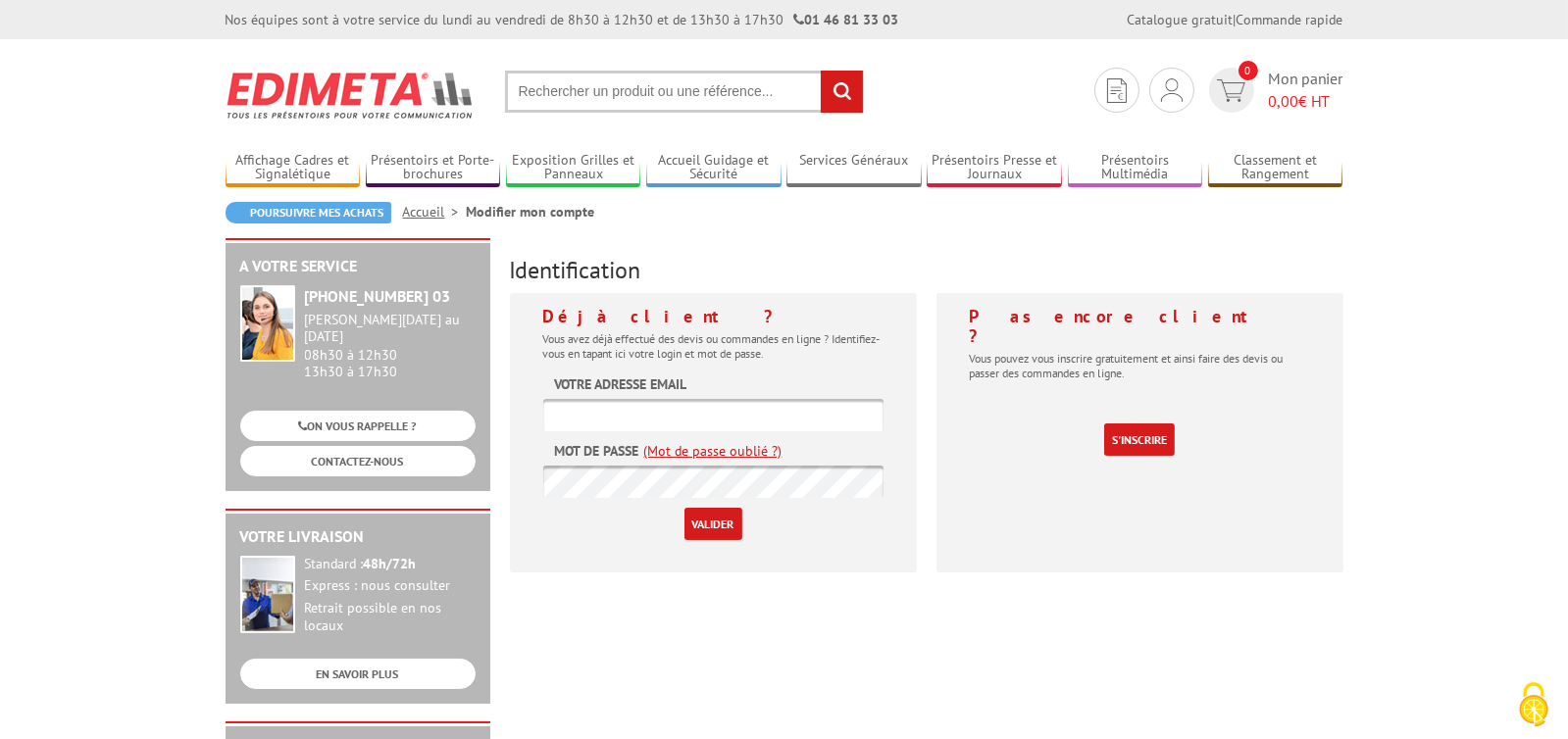
type input "[PERSON_NAME][EMAIL_ADDRESS][DOMAIN_NAME]"
click at [726, 521] on input "Valider" at bounding box center [712, 524] width 58 height 32
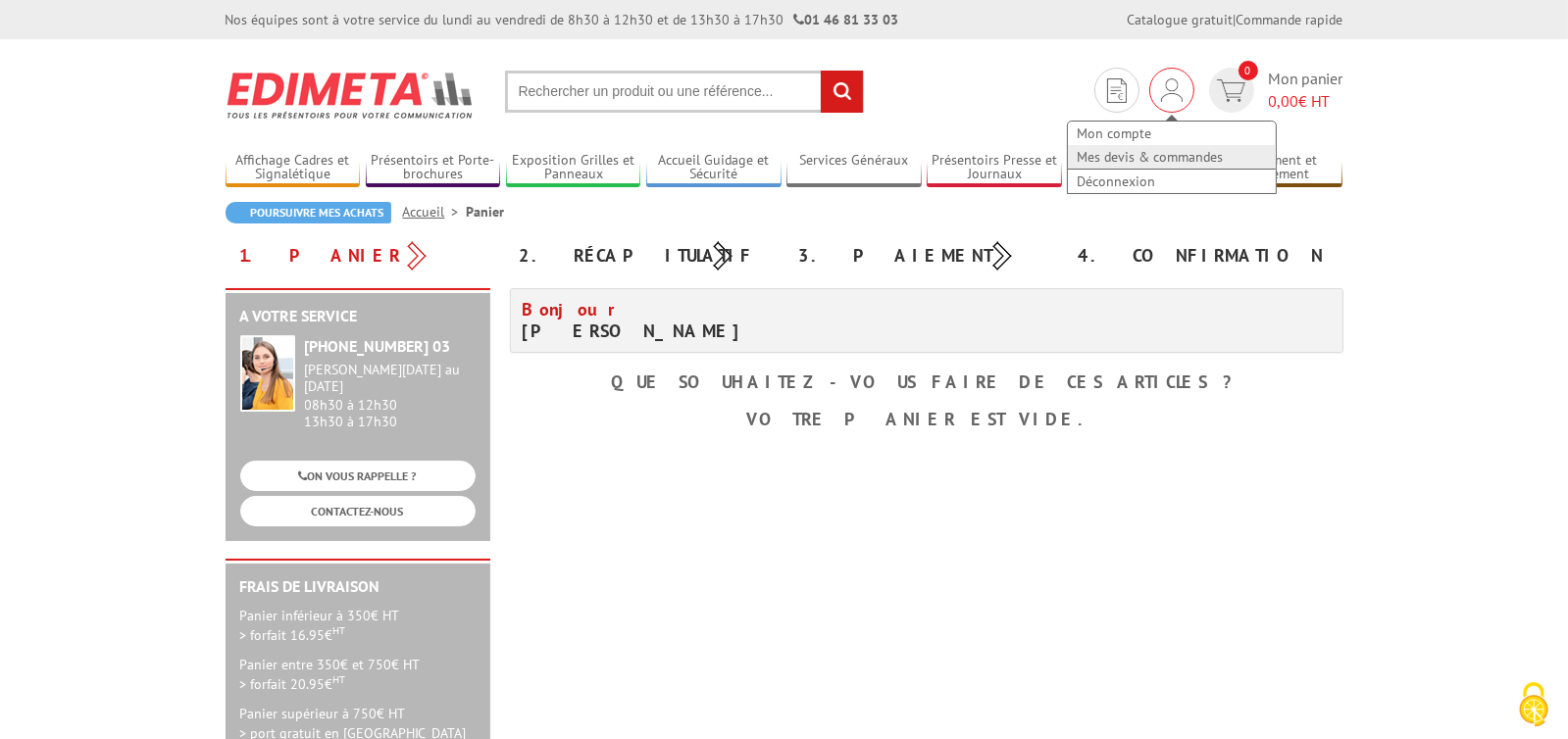
click at [1120, 151] on link "Mes devis & commandes" at bounding box center [1172, 157] width 208 height 24
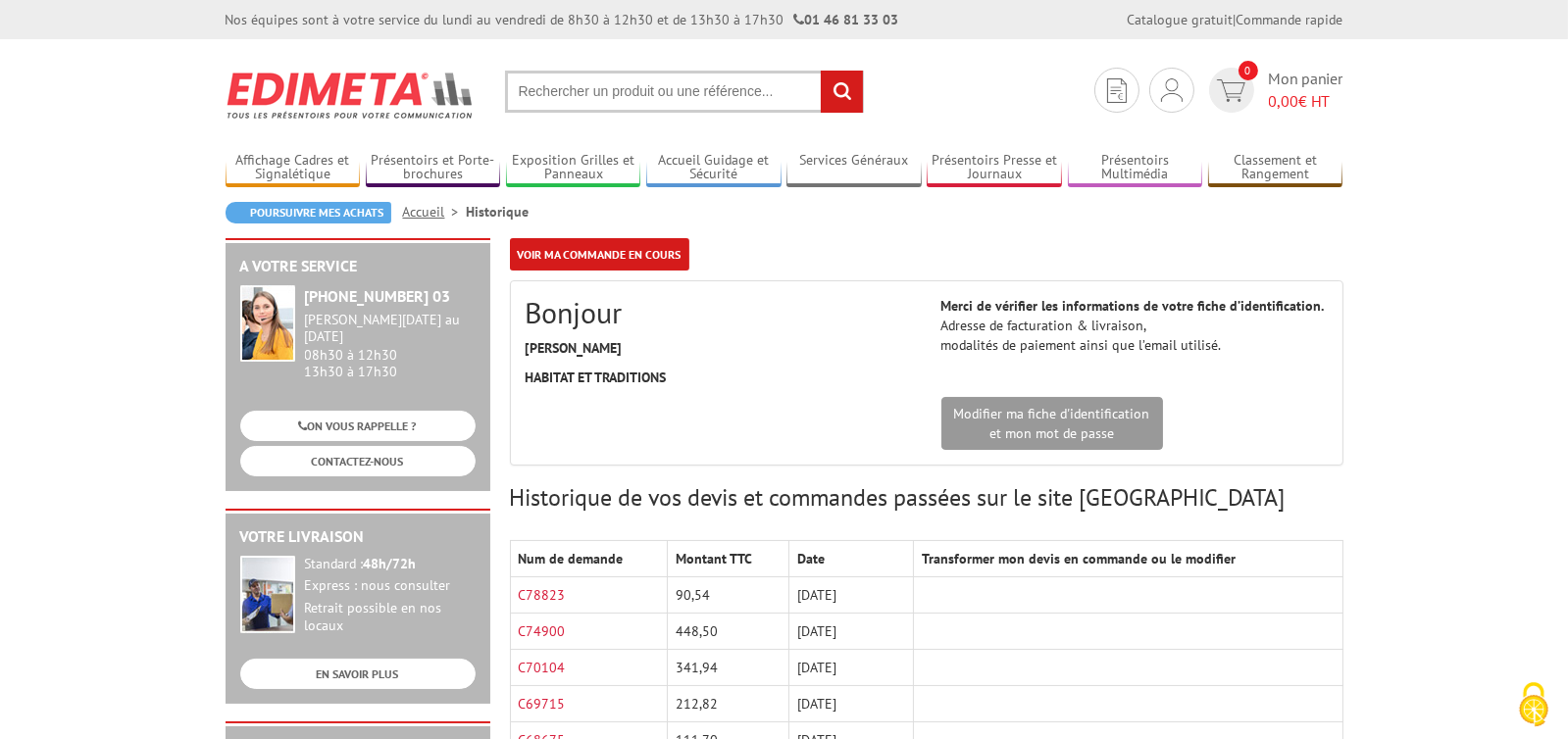
scroll to position [97, 0]
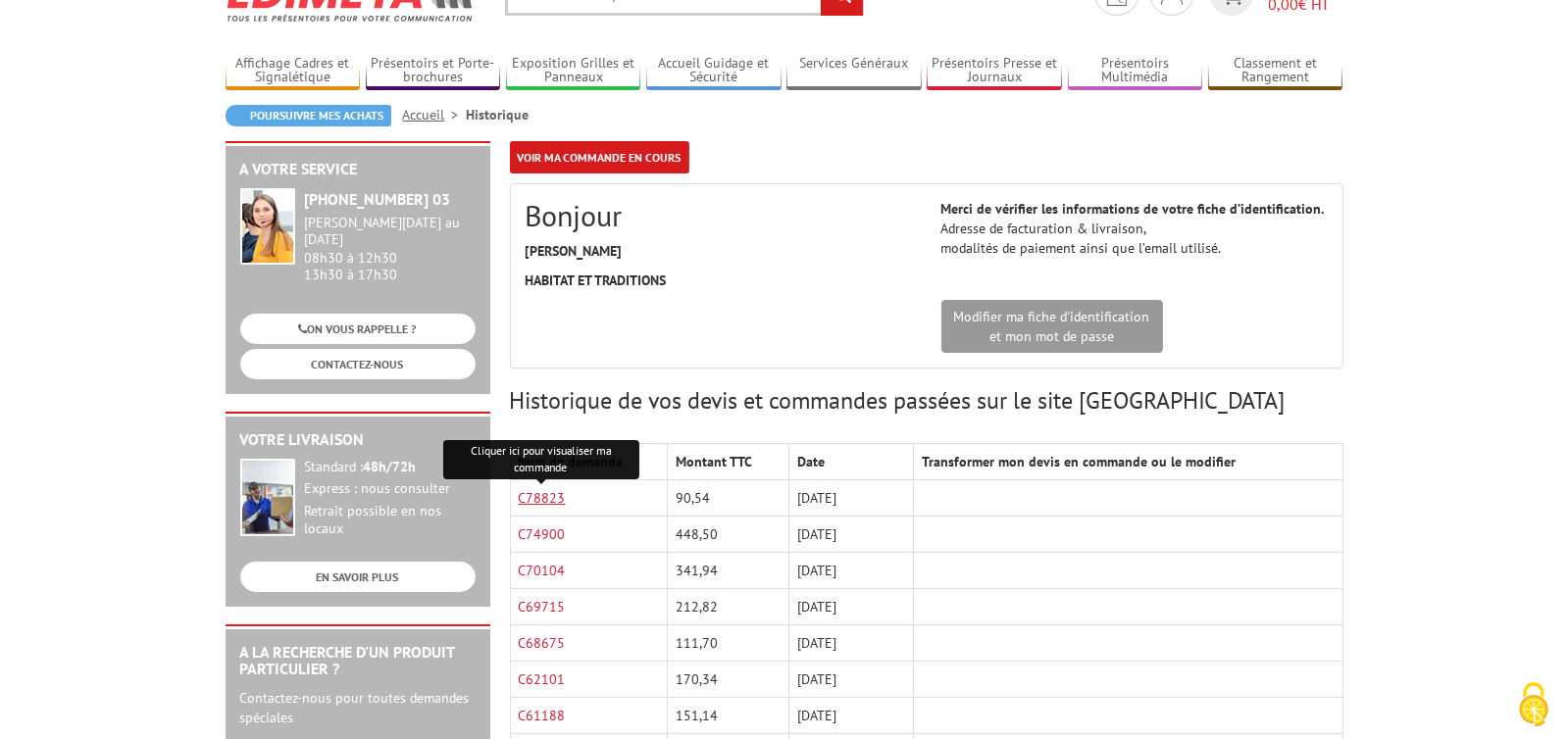
click at [551, 502] on link "C78823" at bounding box center [543, 499] width 47 height 18
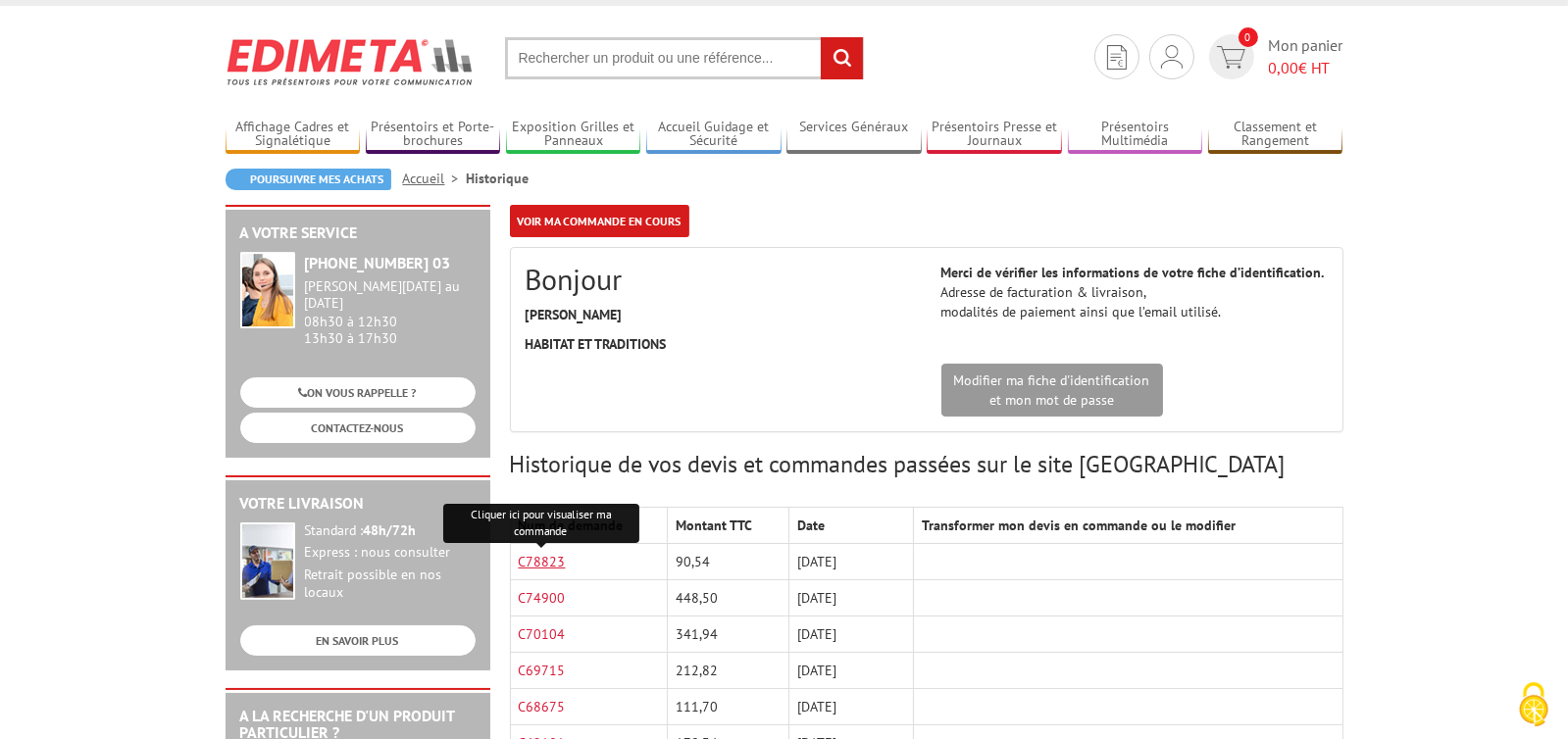
scroll to position [0, 0]
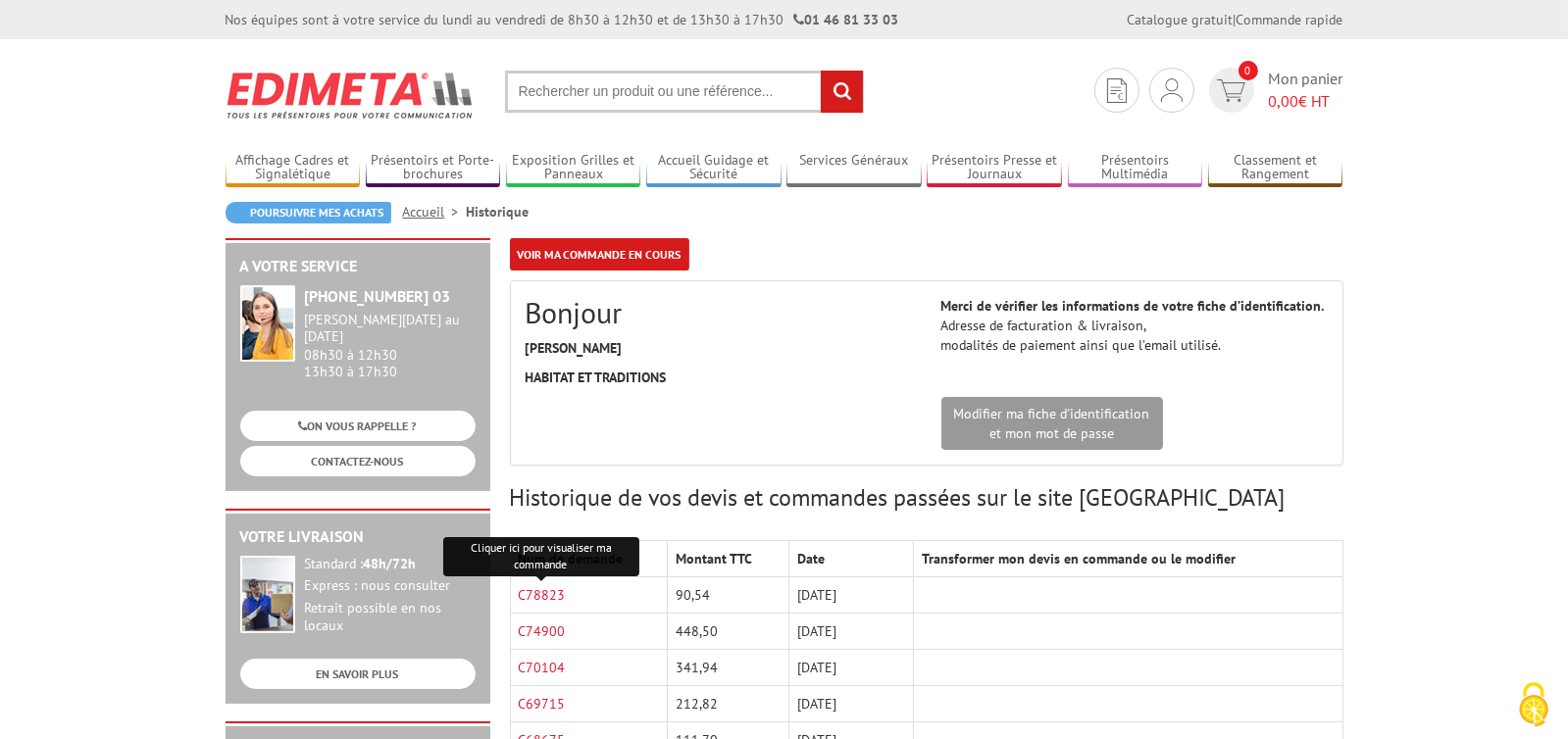
click at [558, 91] on input "text" at bounding box center [685, 91] width 359 height 42
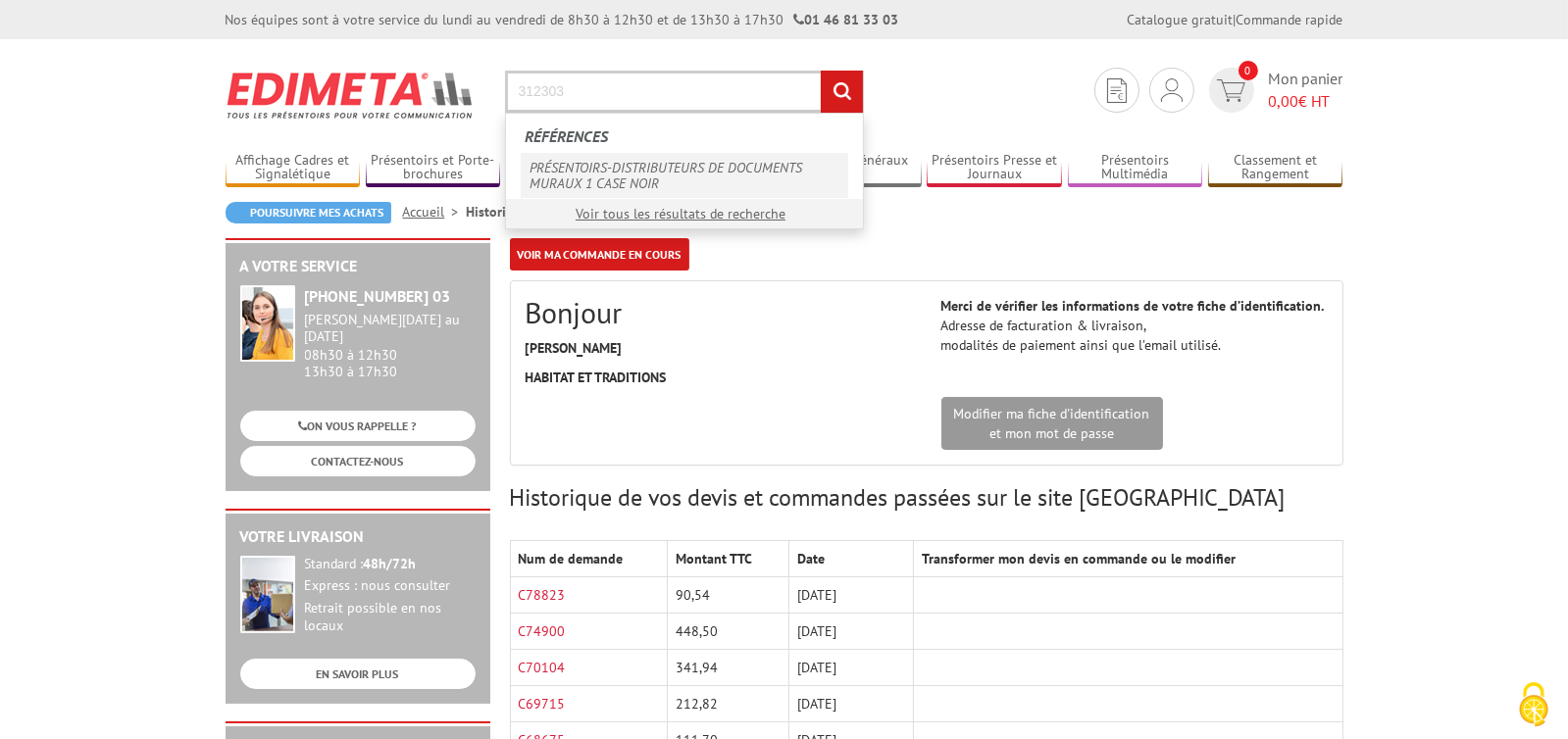
type input "312303"
click at [576, 175] on link "PRÉSENTOIRS-DISTRIBUTEURS DE DOCUMENTS MURAUX 1 CASE NOIR" at bounding box center [685, 176] width 328 height 45
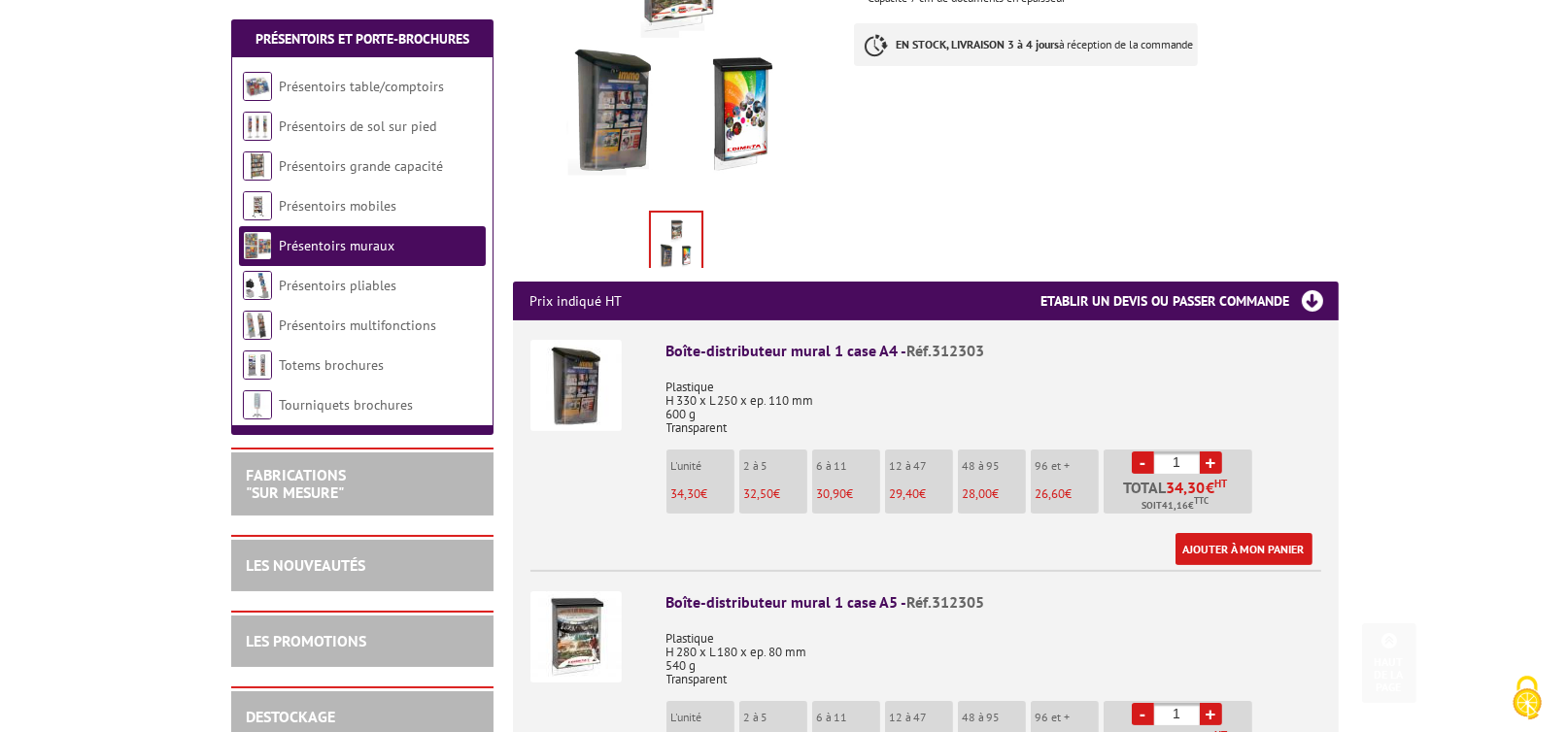
scroll to position [485, 0]
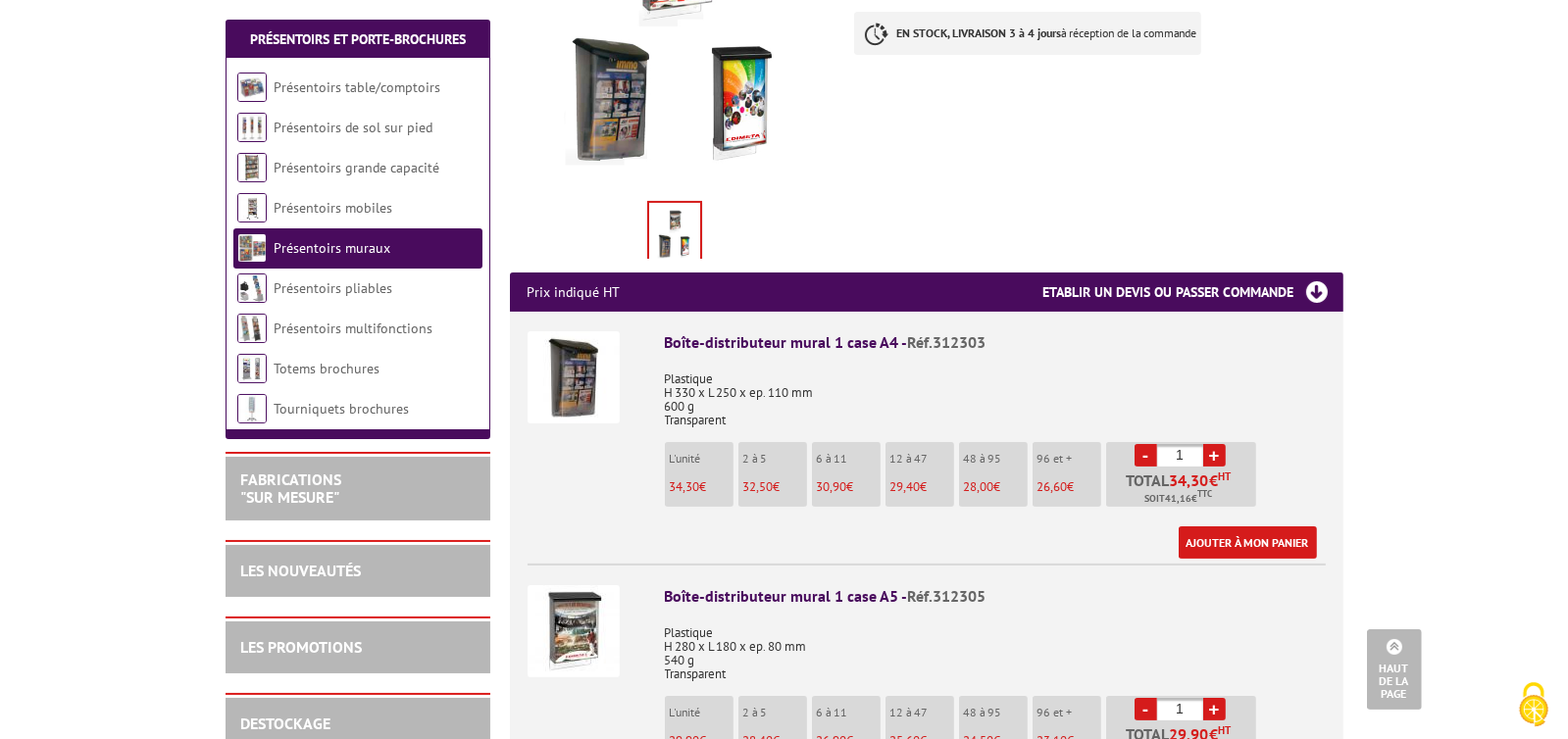
click at [1206, 445] on link "+" at bounding box center [1214, 455] width 23 height 23
click at [1207, 445] on link "+" at bounding box center [1214, 455] width 23 height 23
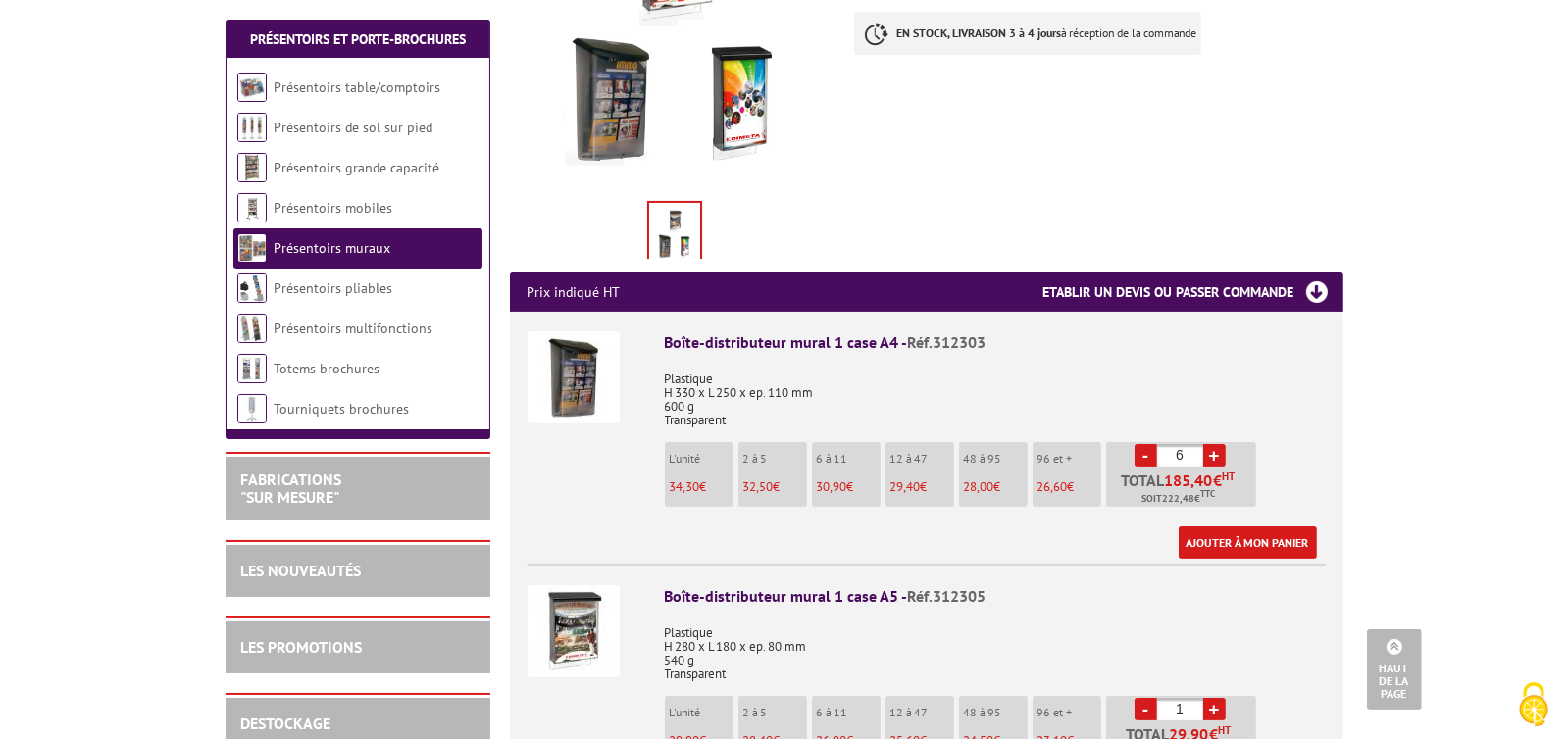
click at [1217, 445] on link "+" at bounding box center [1214, 455] width 23 height 23
type input "10"
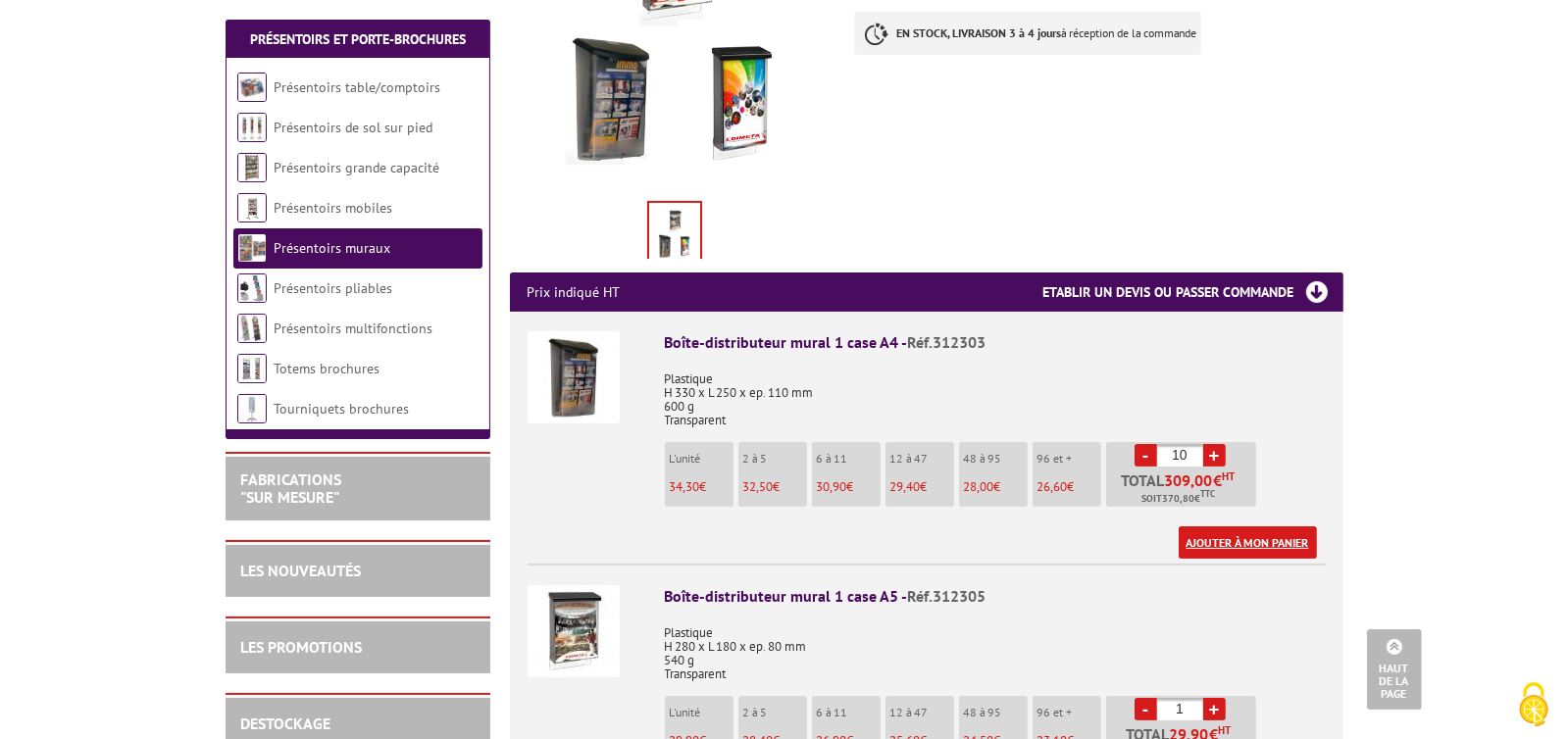
click at [1237, 527] on link "Ajouter à mon panier" at bounding box center [1247, 543] width 138 height 32
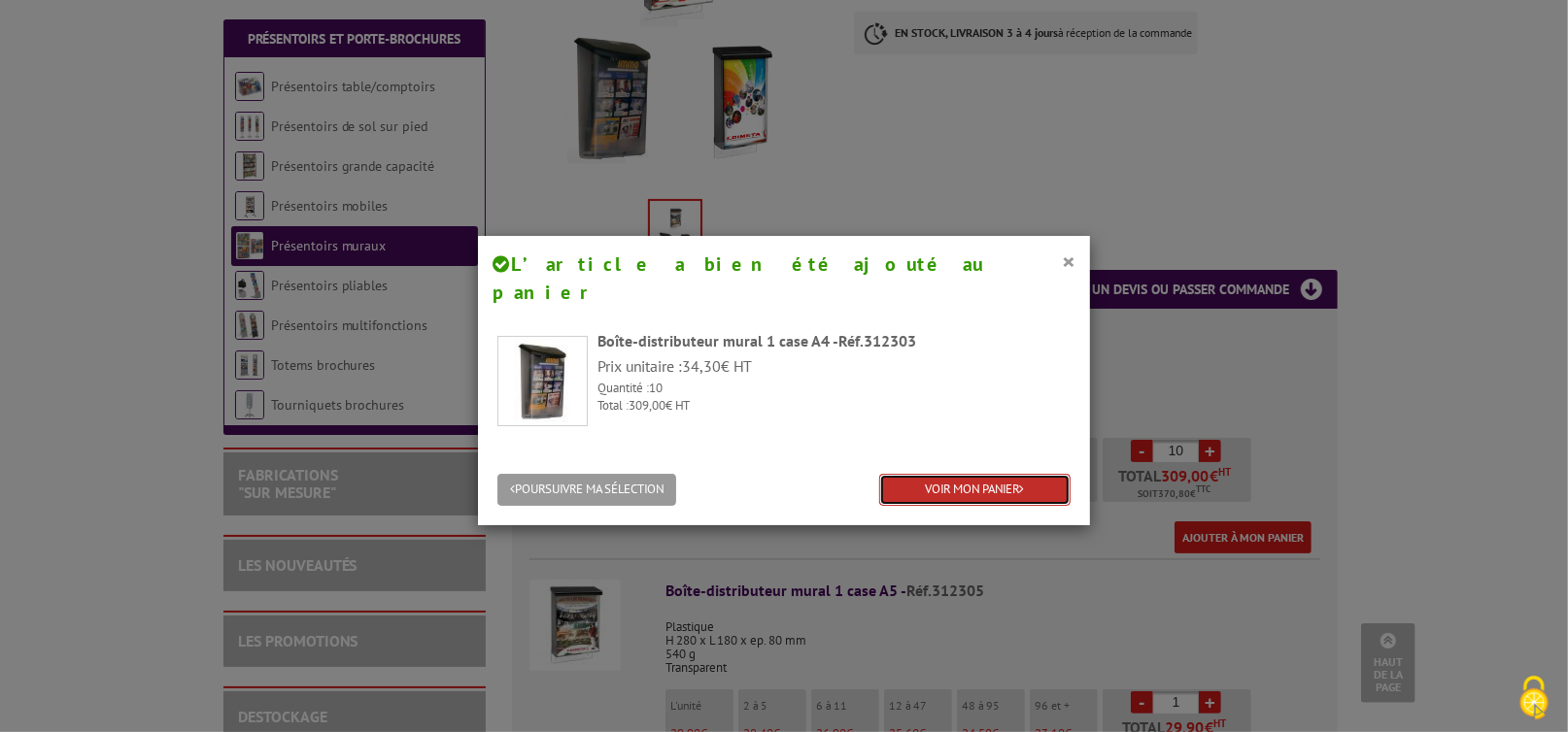
click at [941, 474] on link "VOIR MON PANIER" at bounding box center [974, 490] width 192 height 32
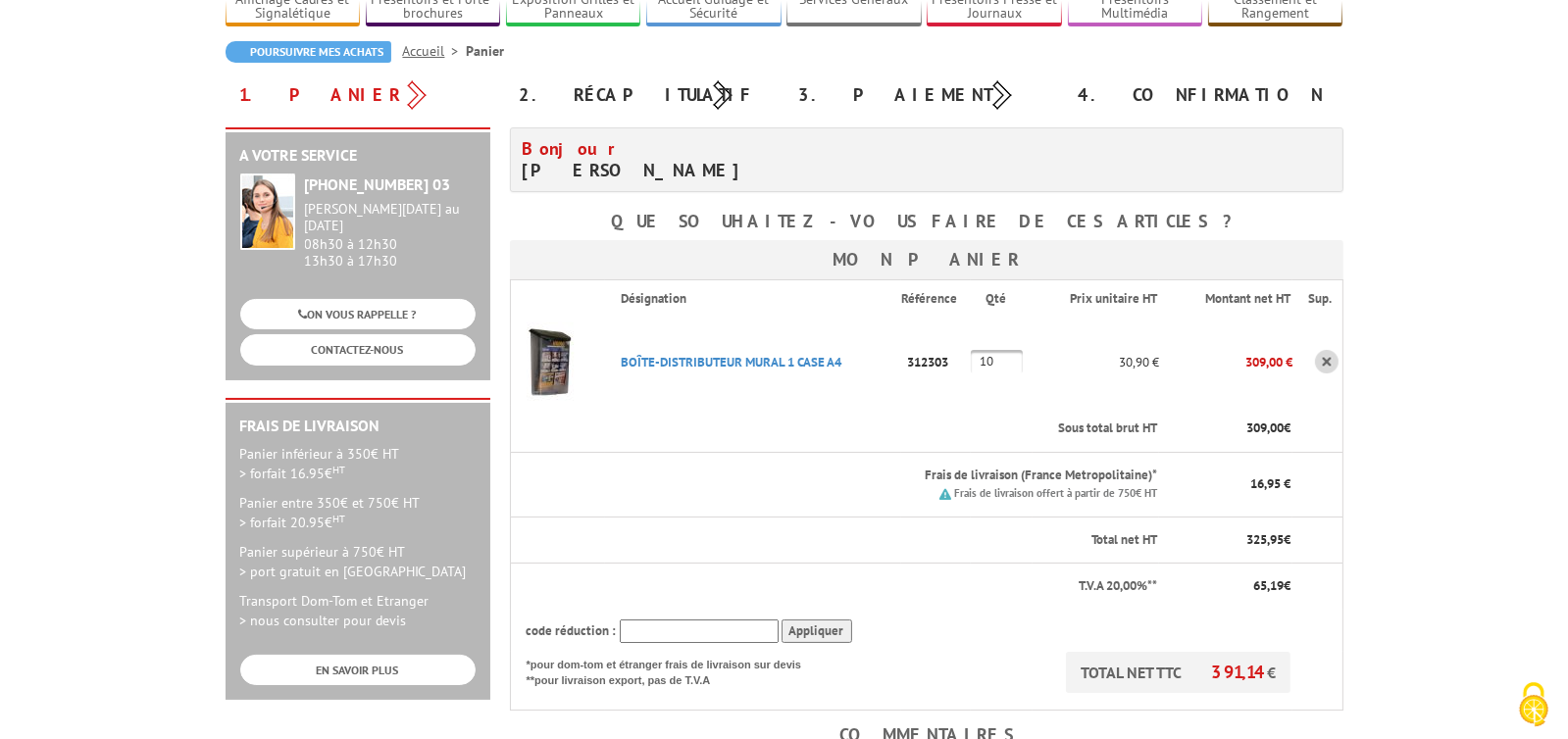
scroll to position [195, 0]
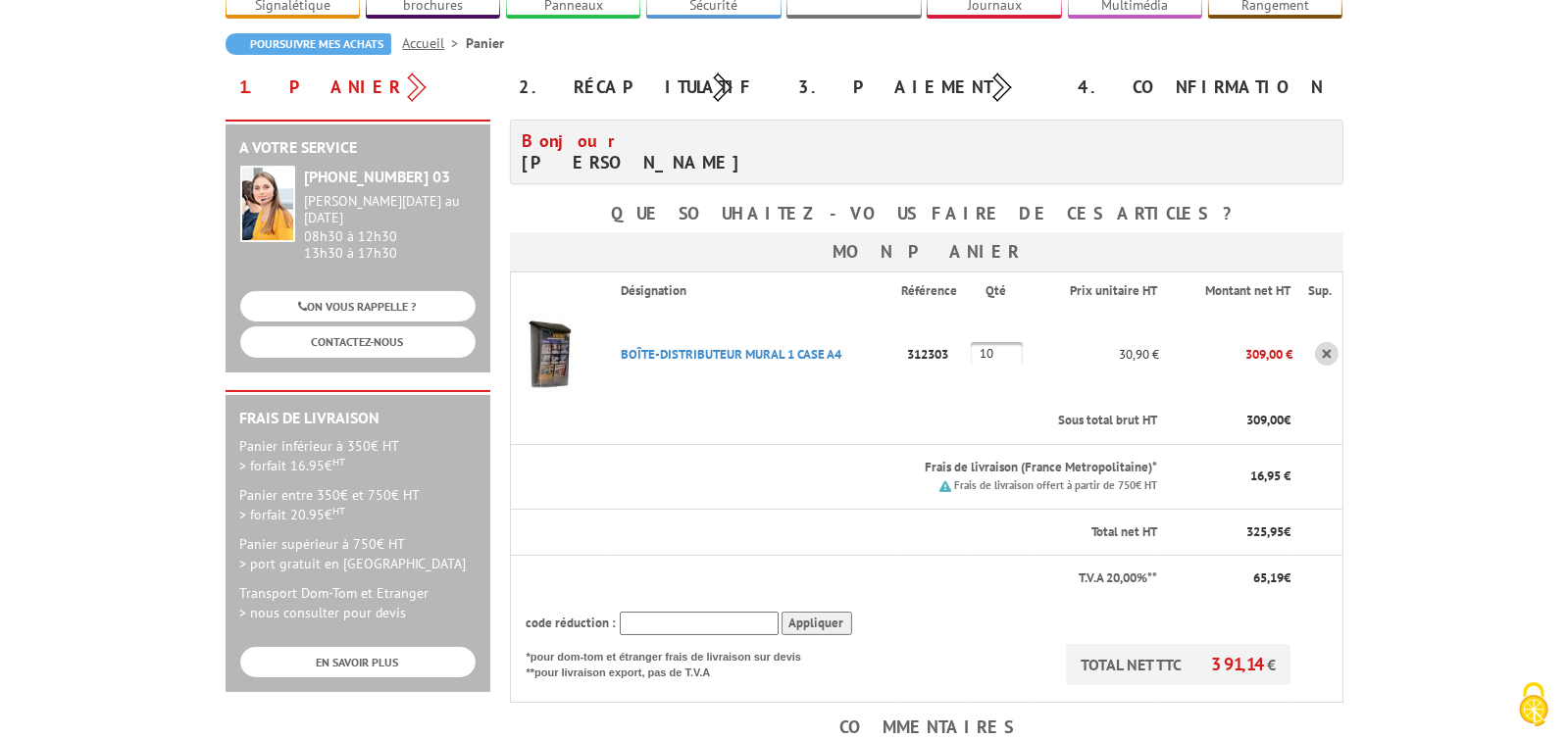
click at [686, 611] on input "text" at bounding box center [699, 623] width 159 height 25
type input "NEW10"
click at [811, 611] on input "Appliquer" at bounding box center [816, 623] width 71 height 25
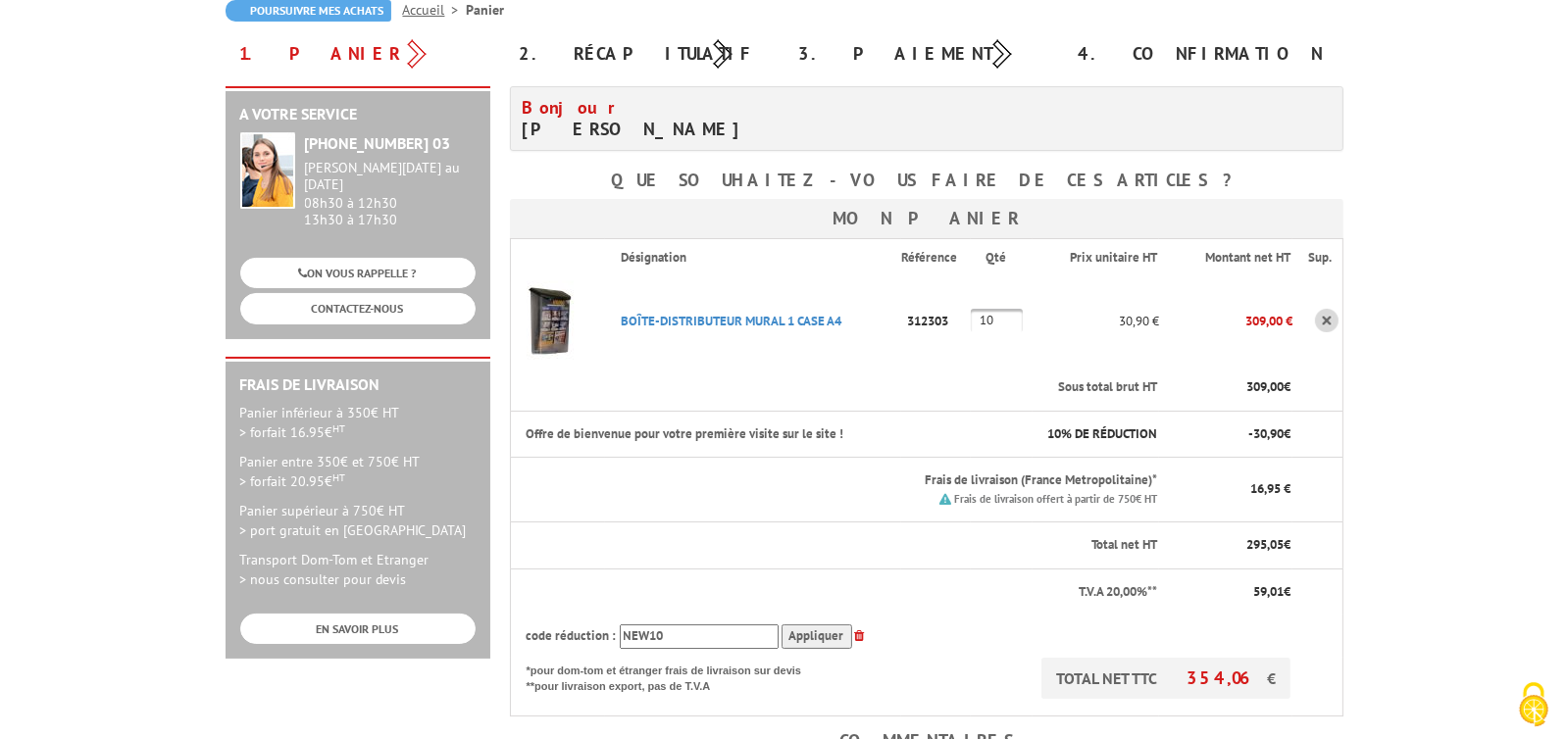
scroll to position [490, 0]
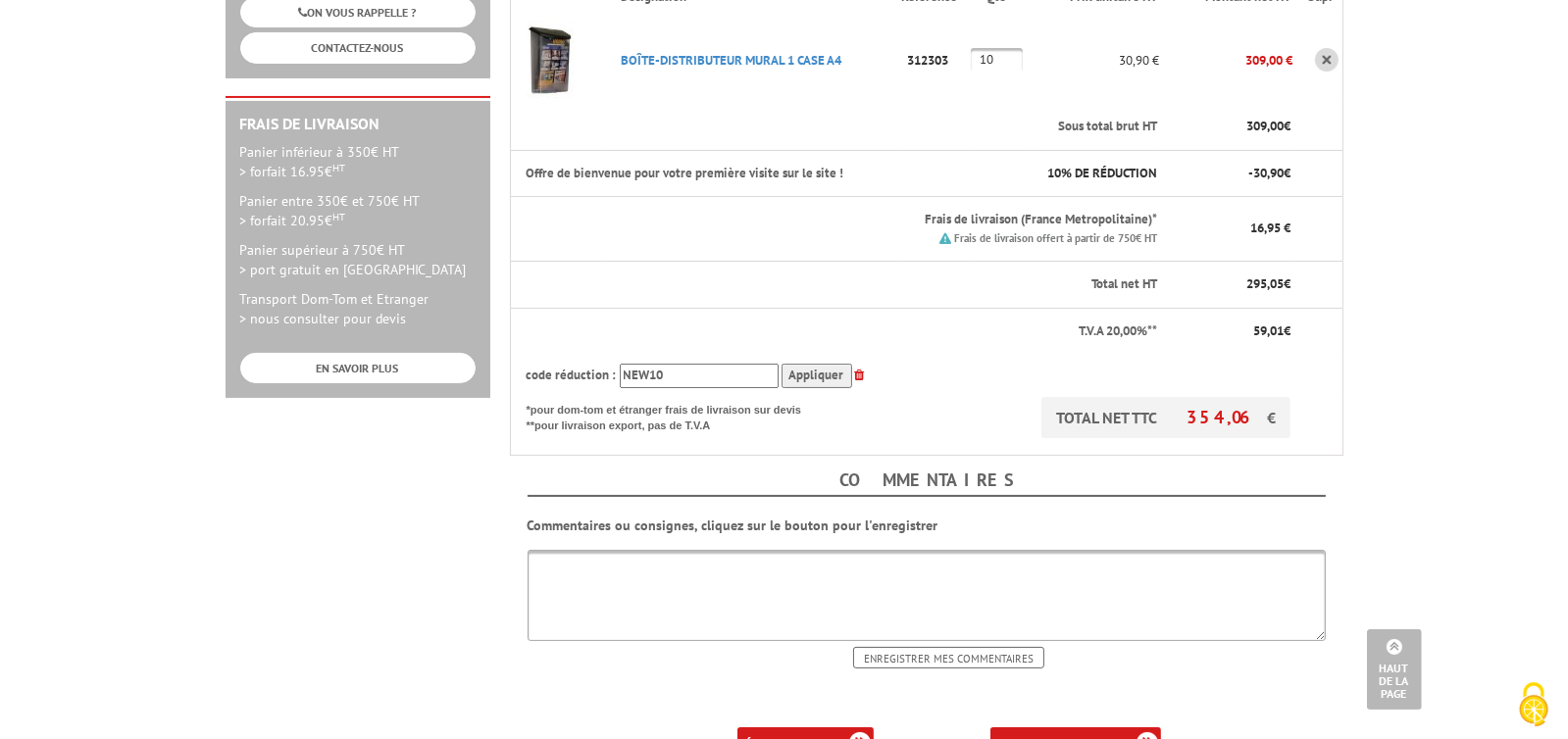
click at [1083, 727] on link "valider ma commande" at bounding box center [1075, 743] width 171 height 32
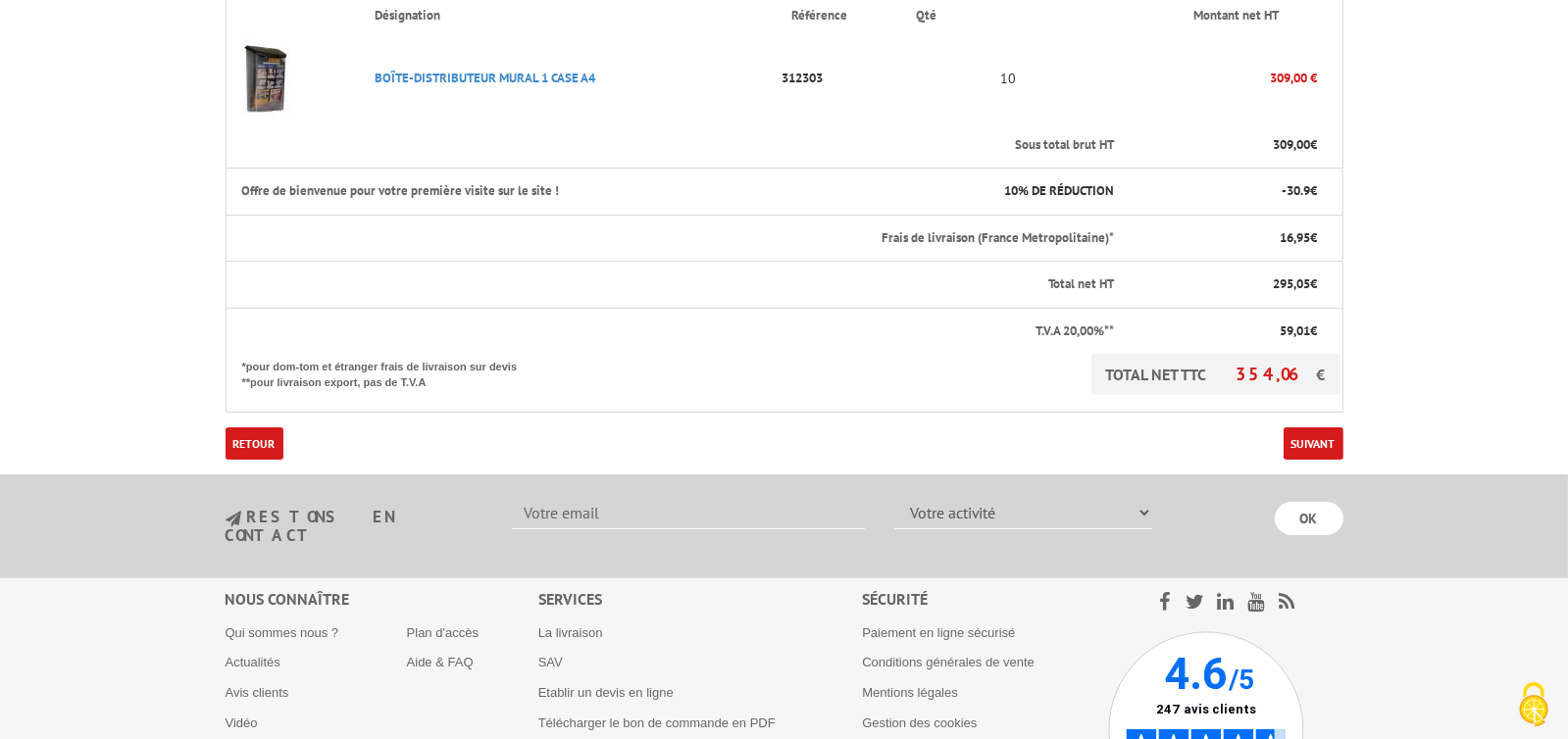
scroll to position [588, 0]
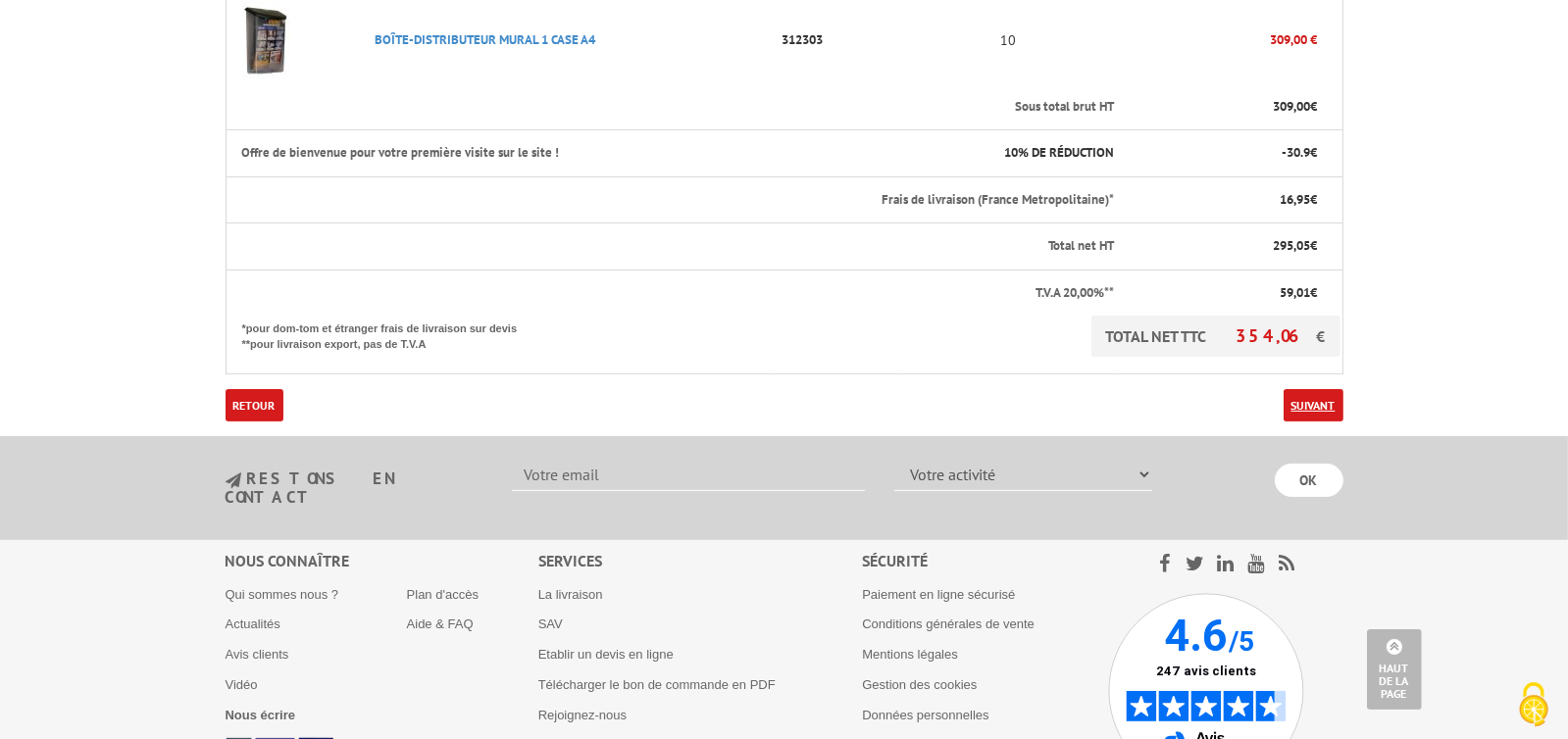
click at [1285, 390] on link "Suivant" at bounding box center [1313, 405] width 60 height 32
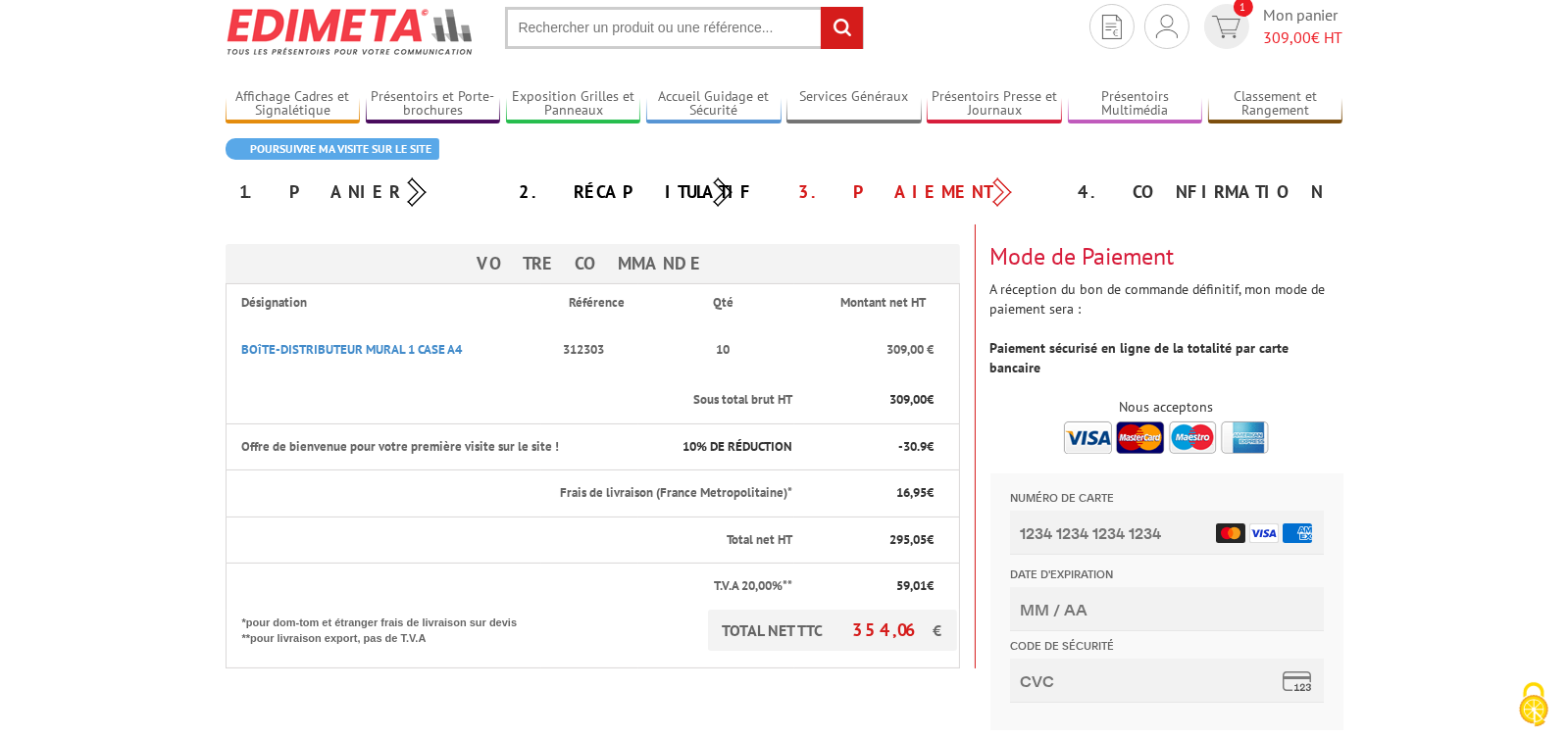
scroll to position [195, 0]
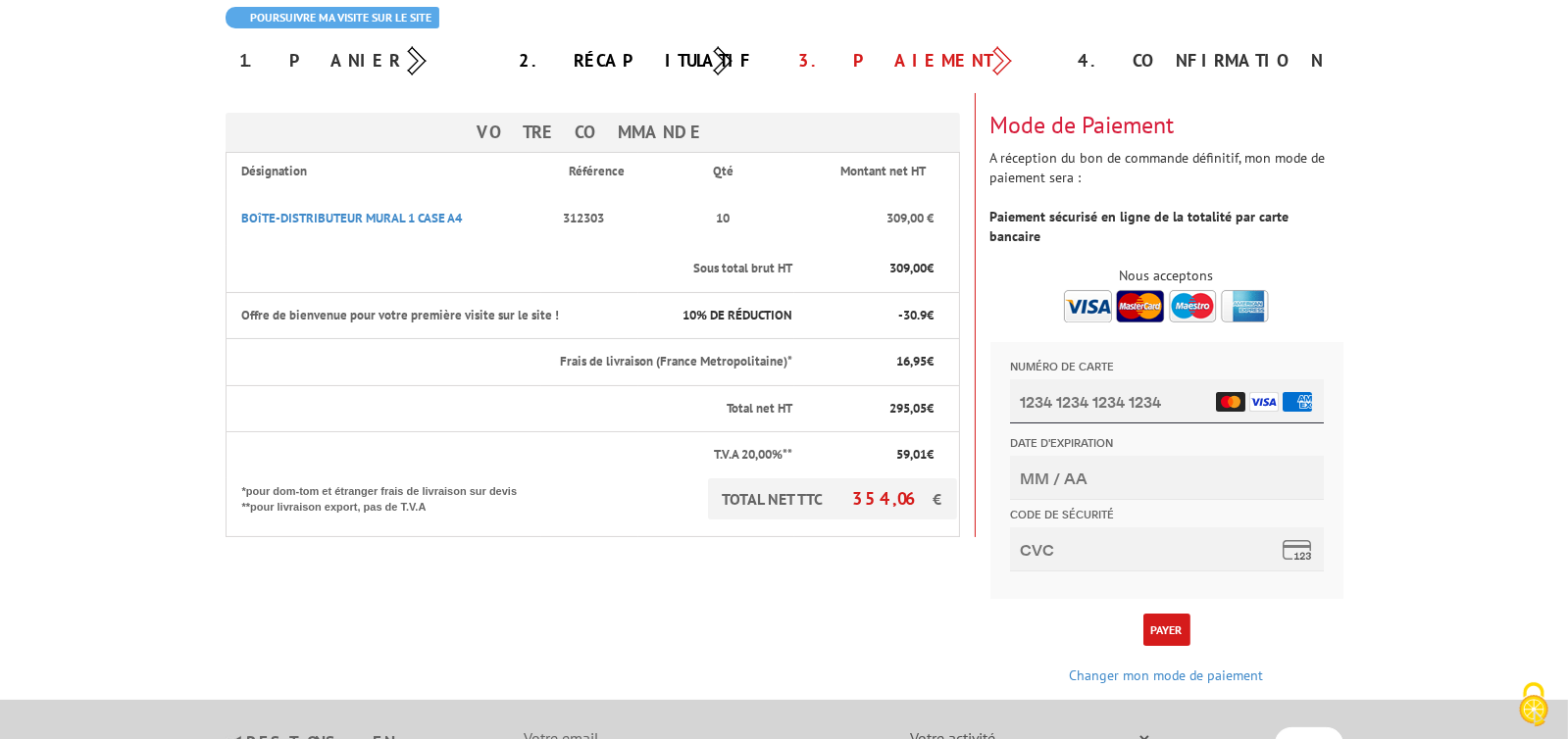
click at [1092, 399] on input "Numéro de carte" at bounding box center [1166, 401] width 314 height 44
type input "5136 0413 3048 1946"
click at [1042, 475] on input "Date d'expiration" at bounding box center [1166, 478] width 314 height 44
type input "09/27"
click at [1022, 550] on input "Code de sécurité" at bounding box center [1166, 550] width 314 height 44
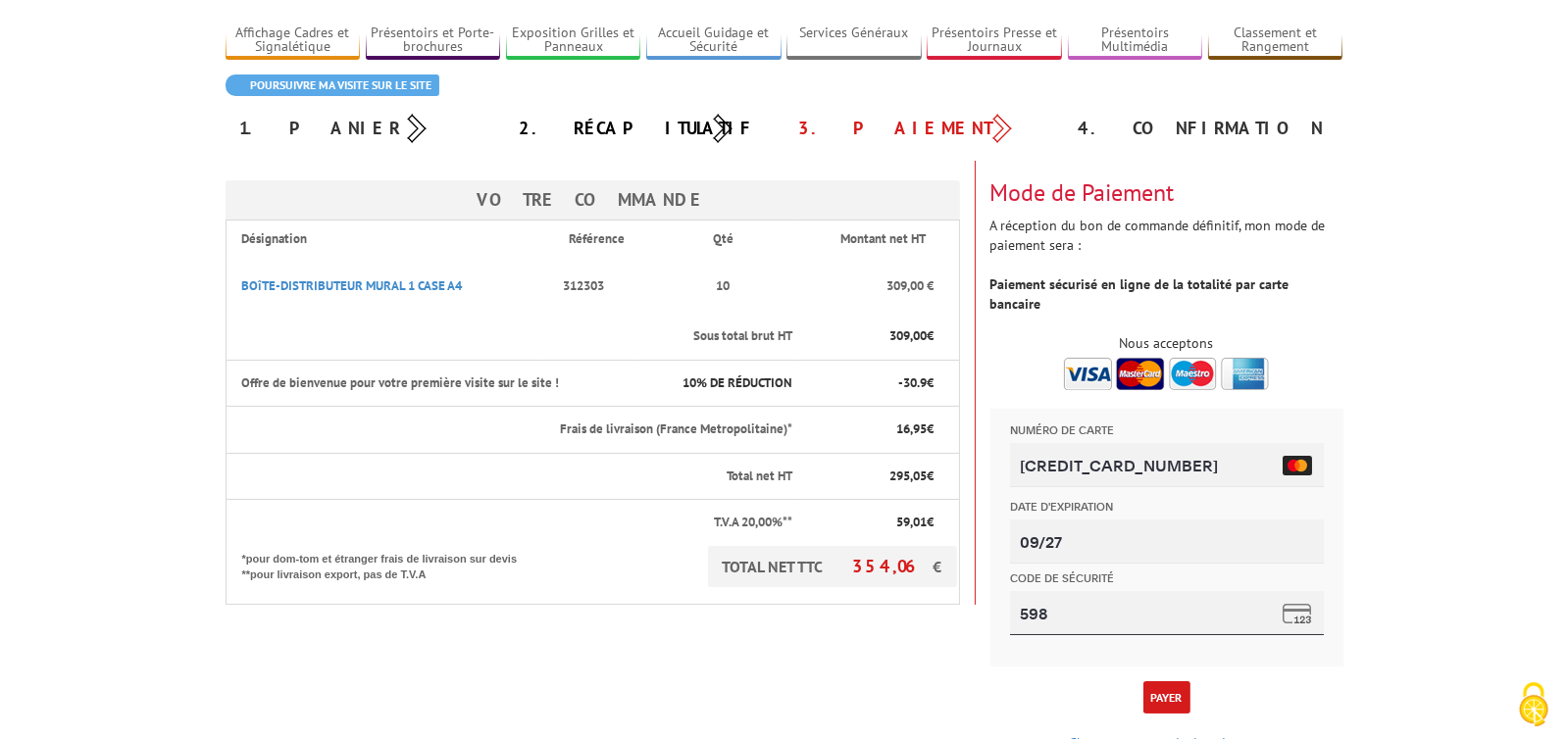
scroll to position [392, 0]
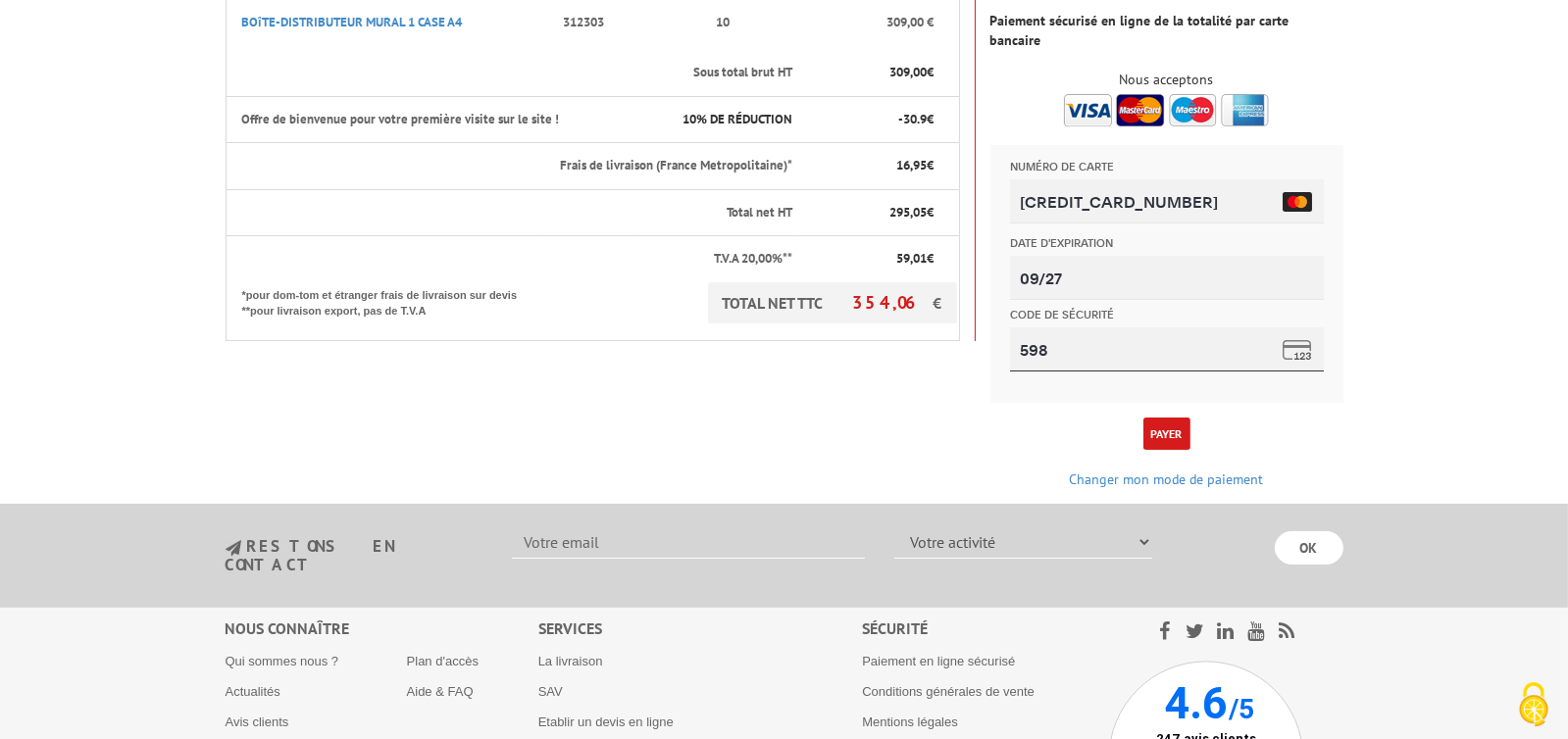
type input "598"
click at [1186, 418] on button "Payer" at bounding box center [1167, 434] width 47 height 32
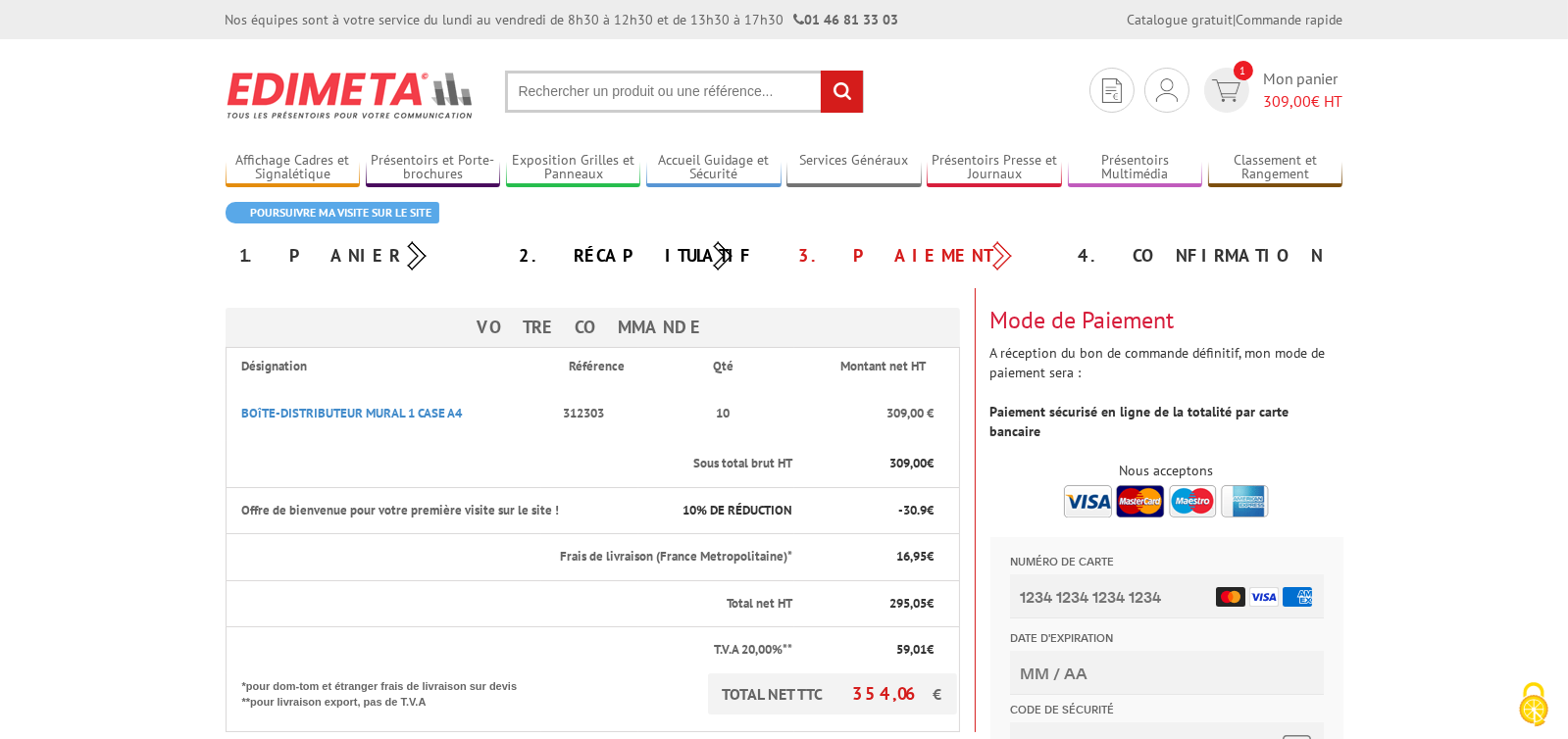
click at [1077, 491] on img at bounding box center [1166, 501] width 205 height 32
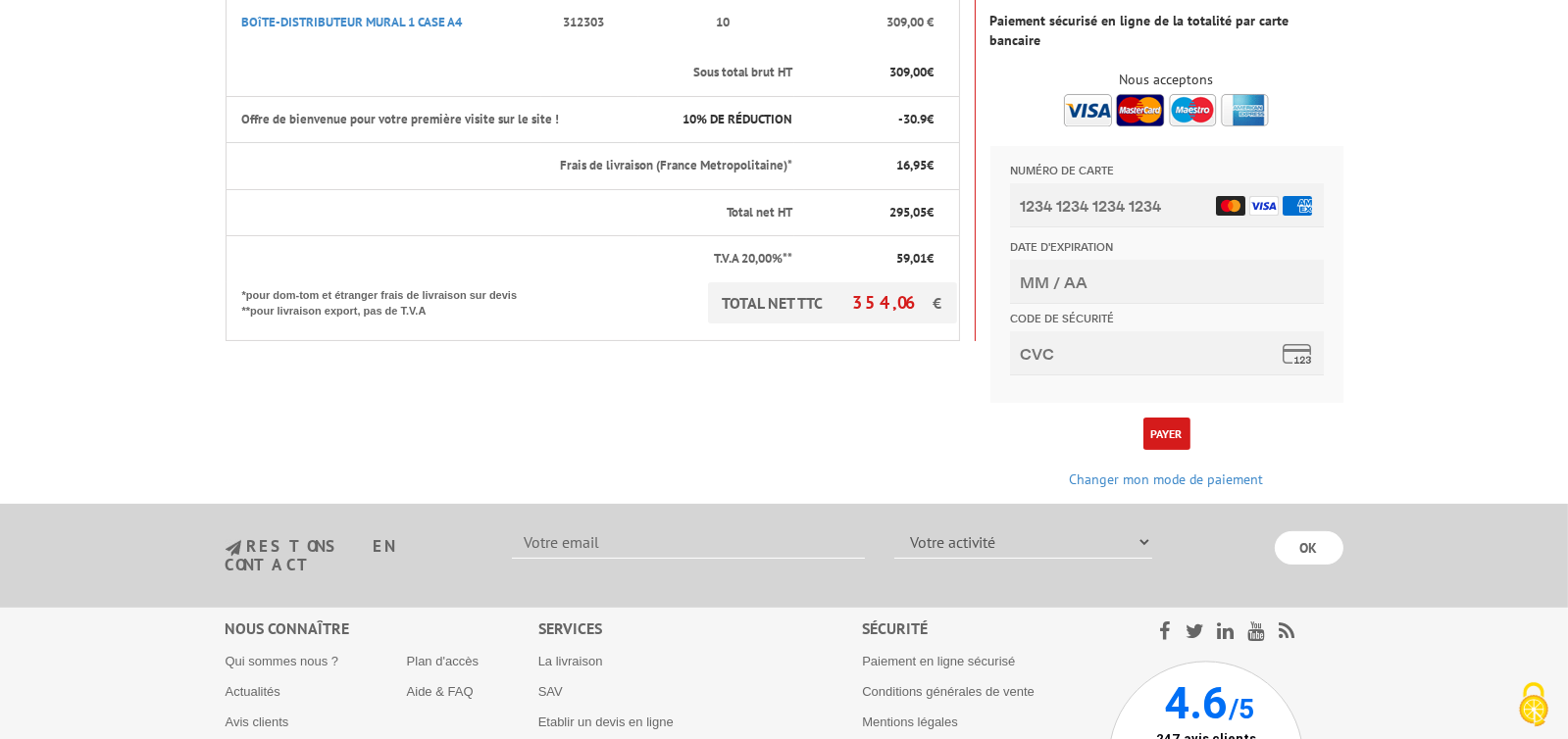
click at [1186, 431] on div "Mode de Paiement A réception du bon de commande définitif, mon mode de paiement…" at bounding box center [1167, 192] width 383 height 592
click at [1181, 420] on button "Payer" at bounding box center [1167, 434] width 47 height 32
